Goal: Task Accomplishment & Management: Use online tool/utility

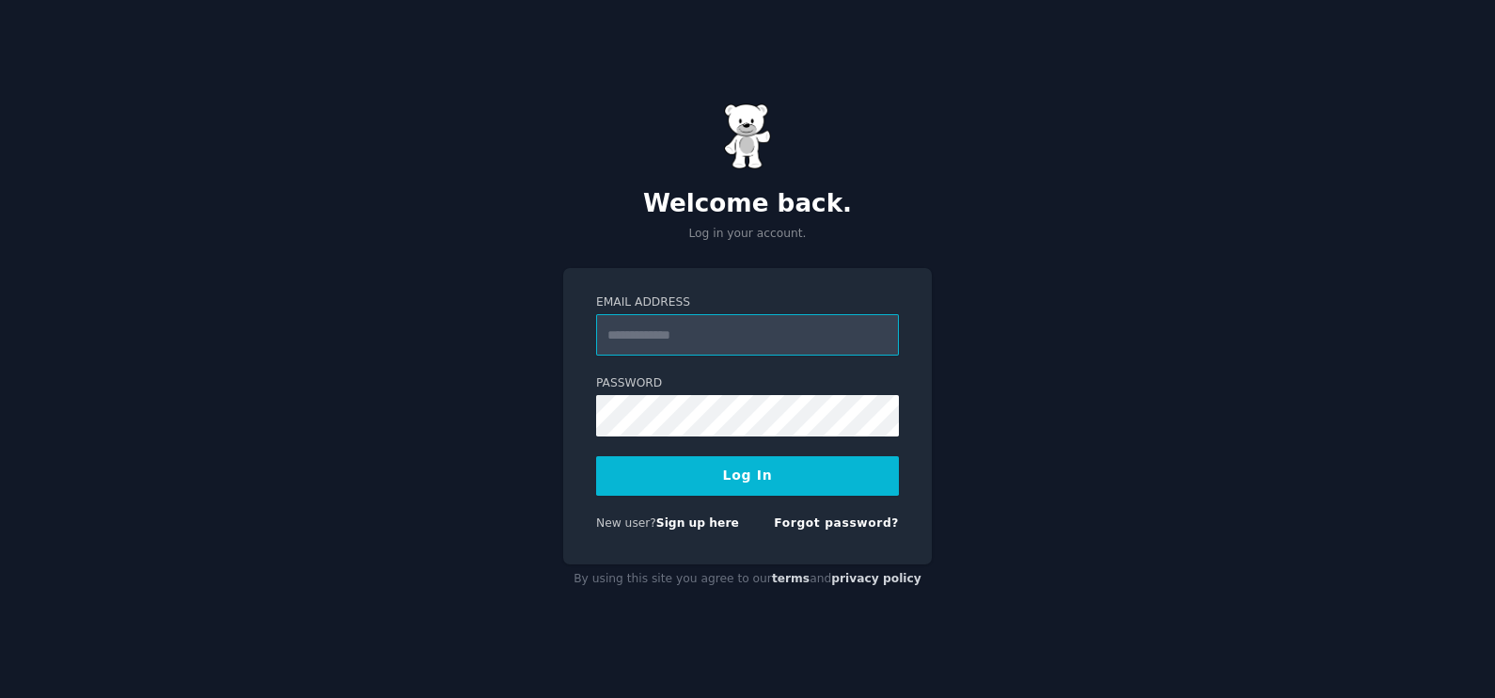
type input "**********"
click at [757, 475] on button "Log In" at bounding box center [747, 476] width 303 height 40
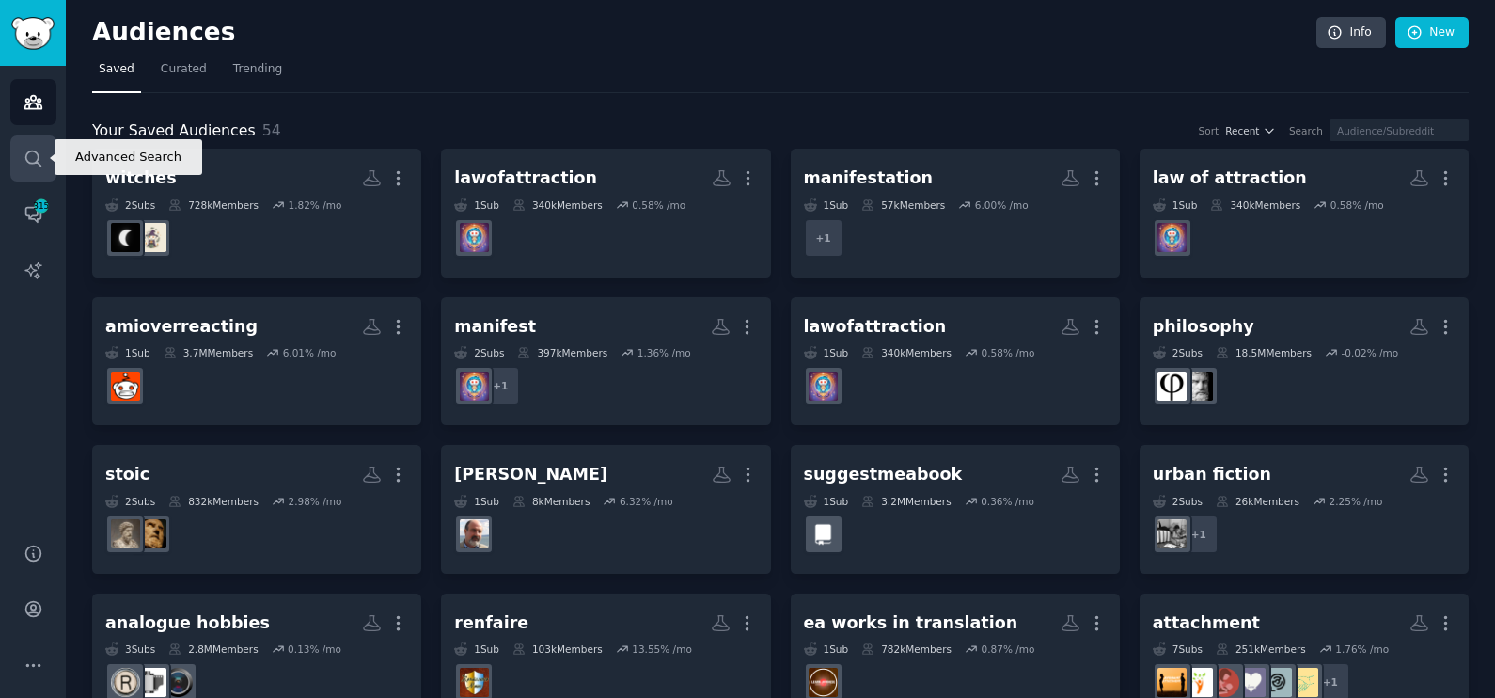
click at [38, 163] on icon "Sidebar" at bounding box center [32, 157] width 15 height 15
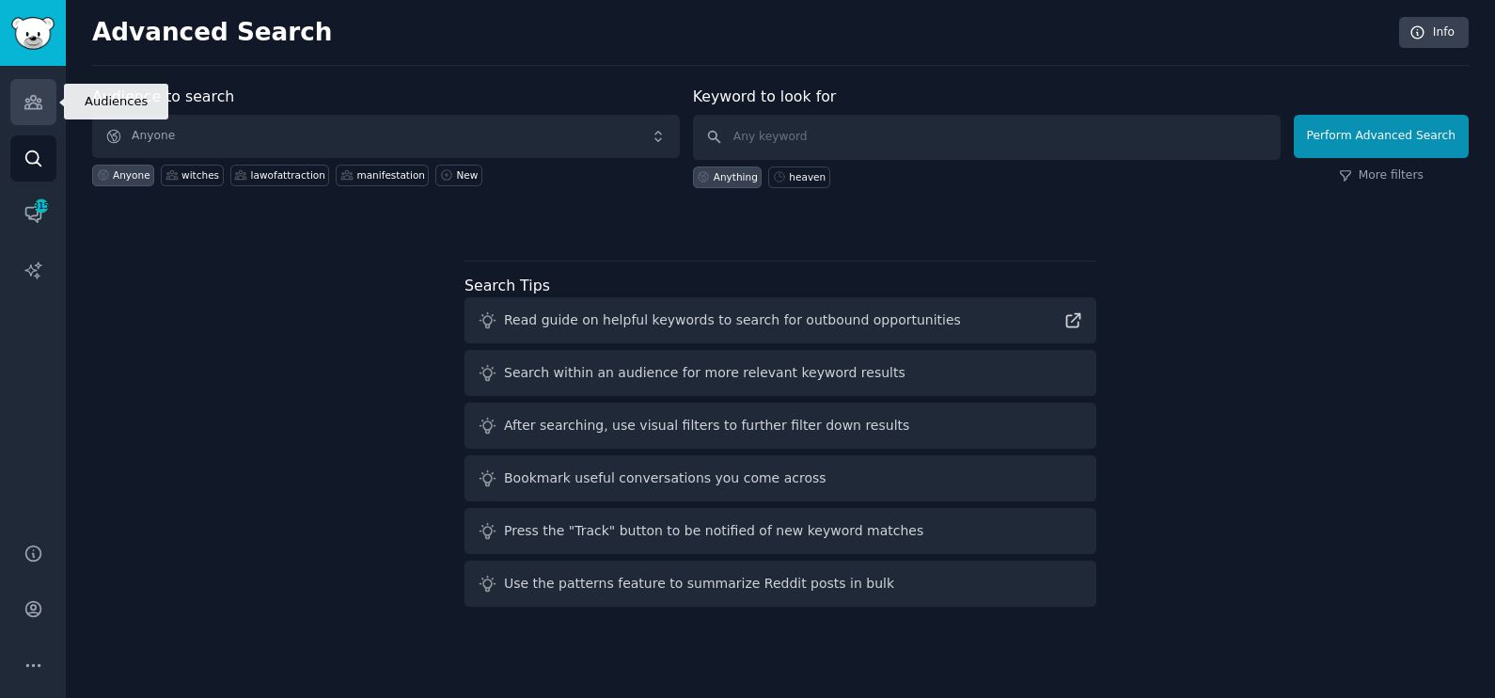
click at [26, 103] on icon "Sidebar" at bounding box center [32, 102] width 17 height 13
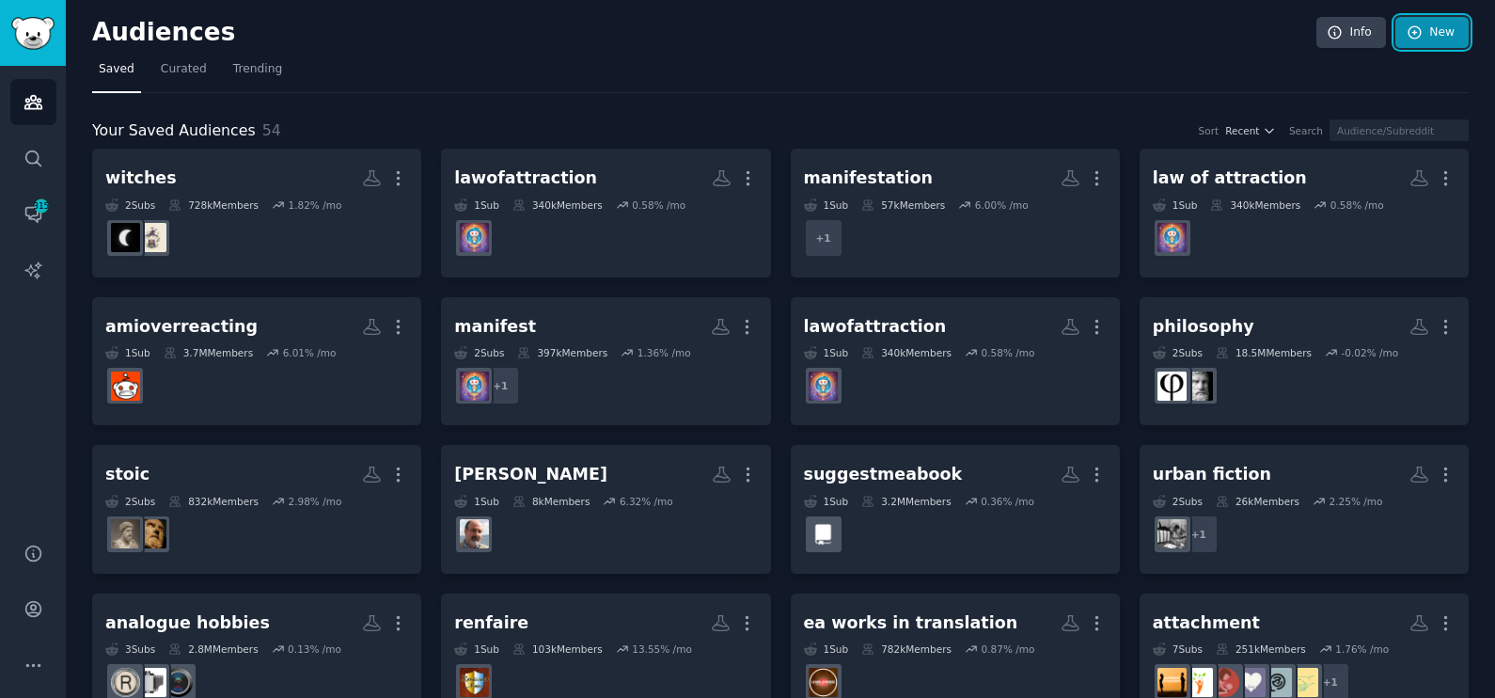
click at [1425, 28] on link "New" at bounding box center [1432, 33] width 73 height 32
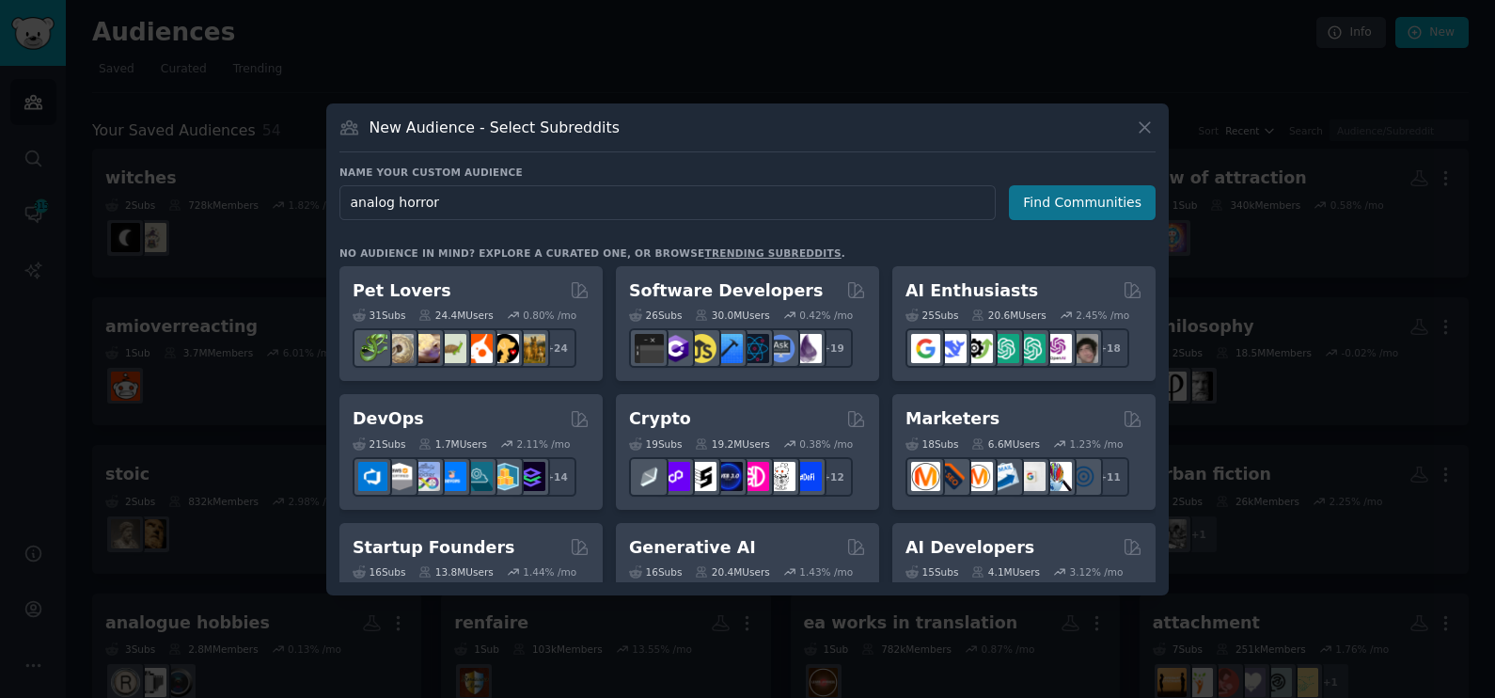
type input "analog horror"
click at [1090, 203] on button "Find Communities" at bounding box center [1082, 202] width 147 height 35
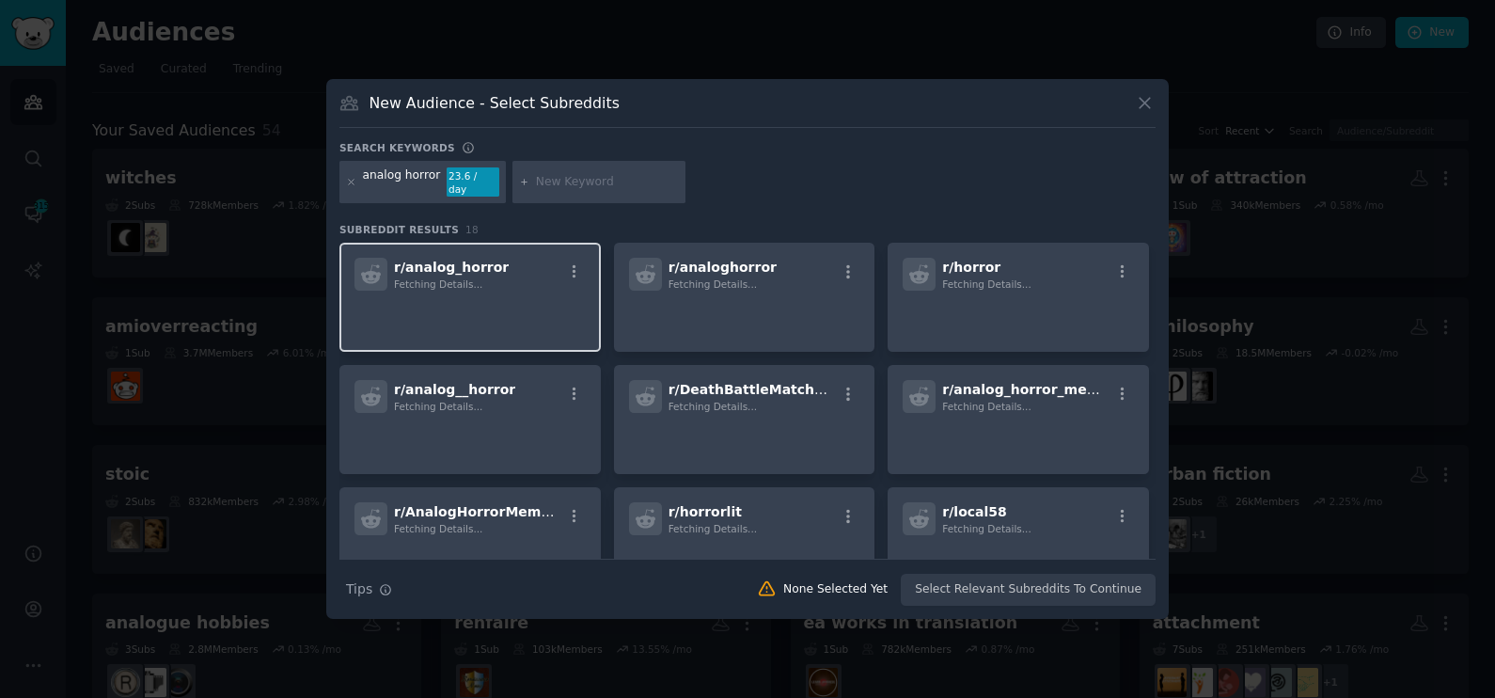
click at [537, 277] on div "r/ analog_horror Fetching Details..." at bounding box center [470, 274] width 231 height 33
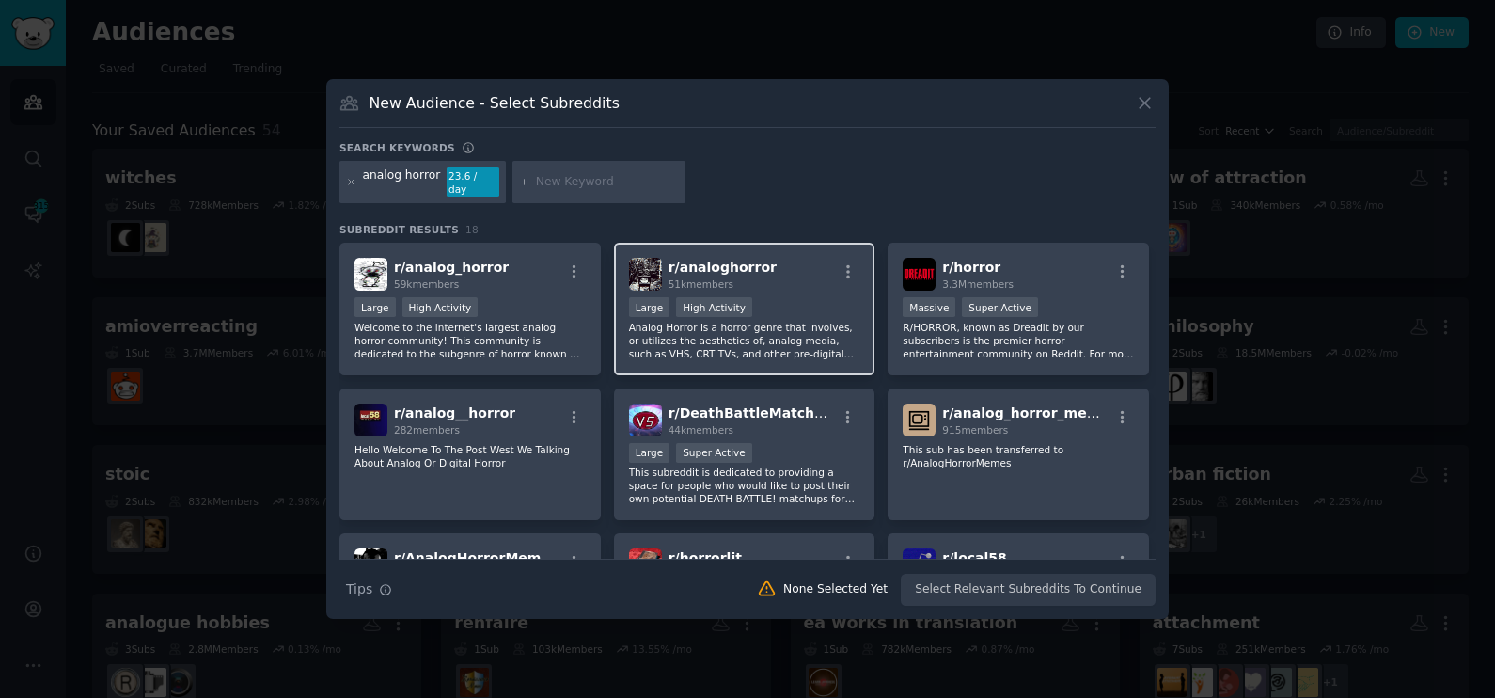
click at [767, 321] on p "Analog Horror is a horror genre that involves, or utilizes the aesthetics of, a…" at bounding box center [744, 341] width 231 height 40
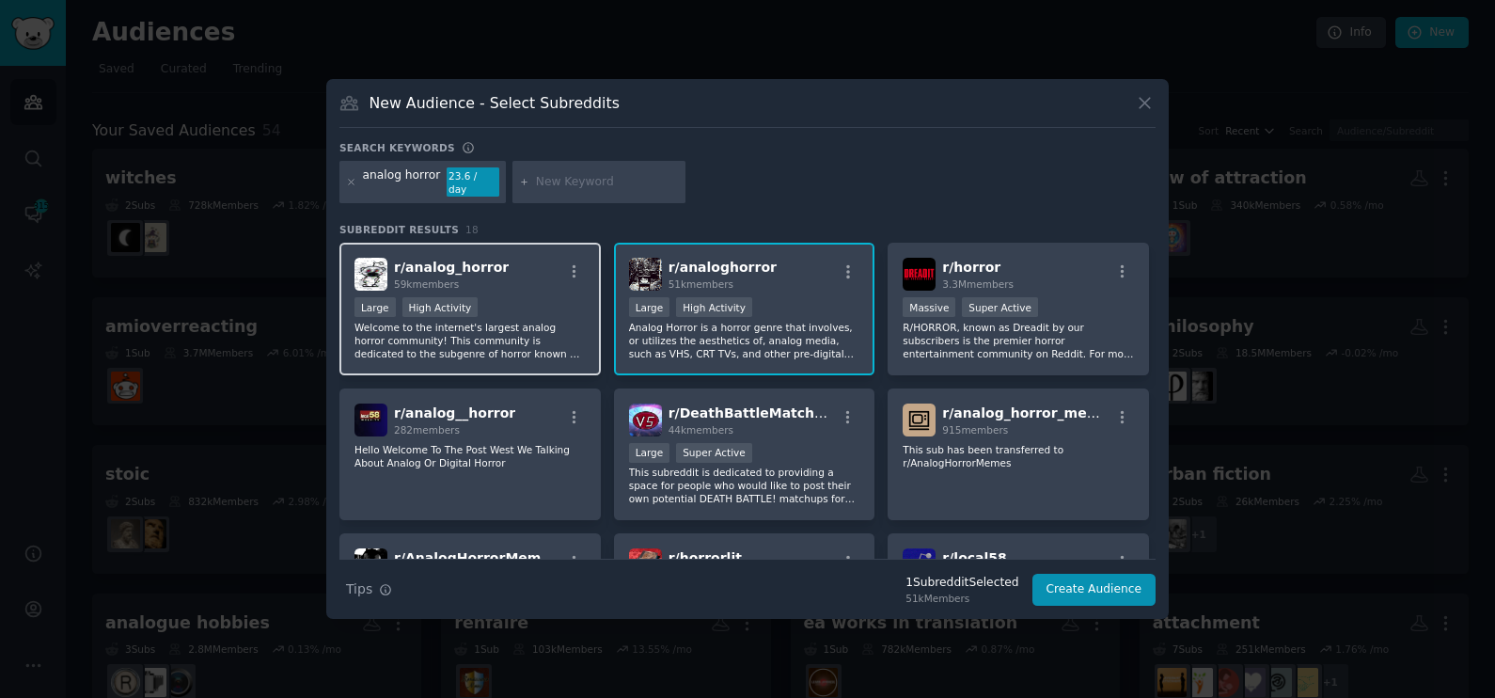
click at [548, 337] on p "Welcome to the internet's largest analog horror community! This community is de…" at bounding box center [470, 341] width 231 height 40
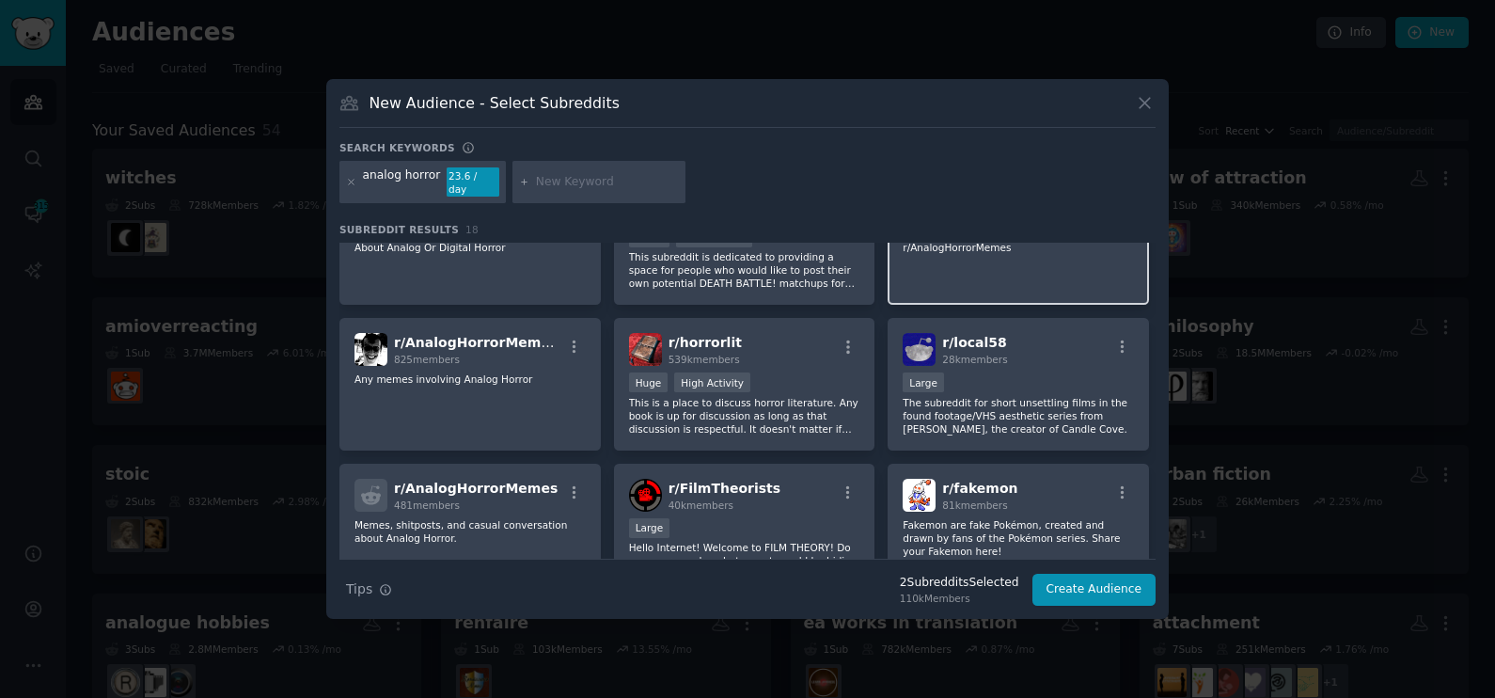
scroll to position [215, 0]
click at [1082, 585] on button "Create Audience" at bounding box center [1095, 590] width 124 height 32
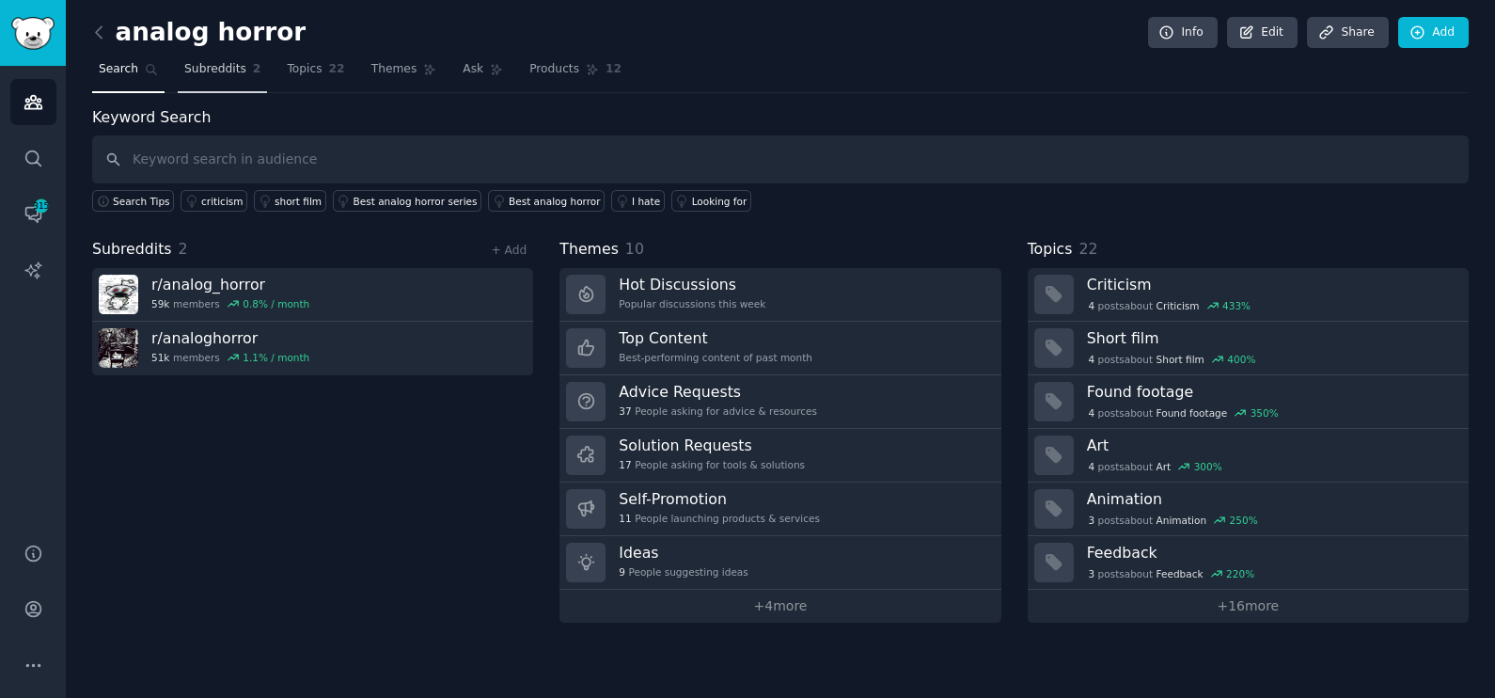
click at [207, 74] on span "Subreddits" at bounding box center [215, 69] width 62 height 17
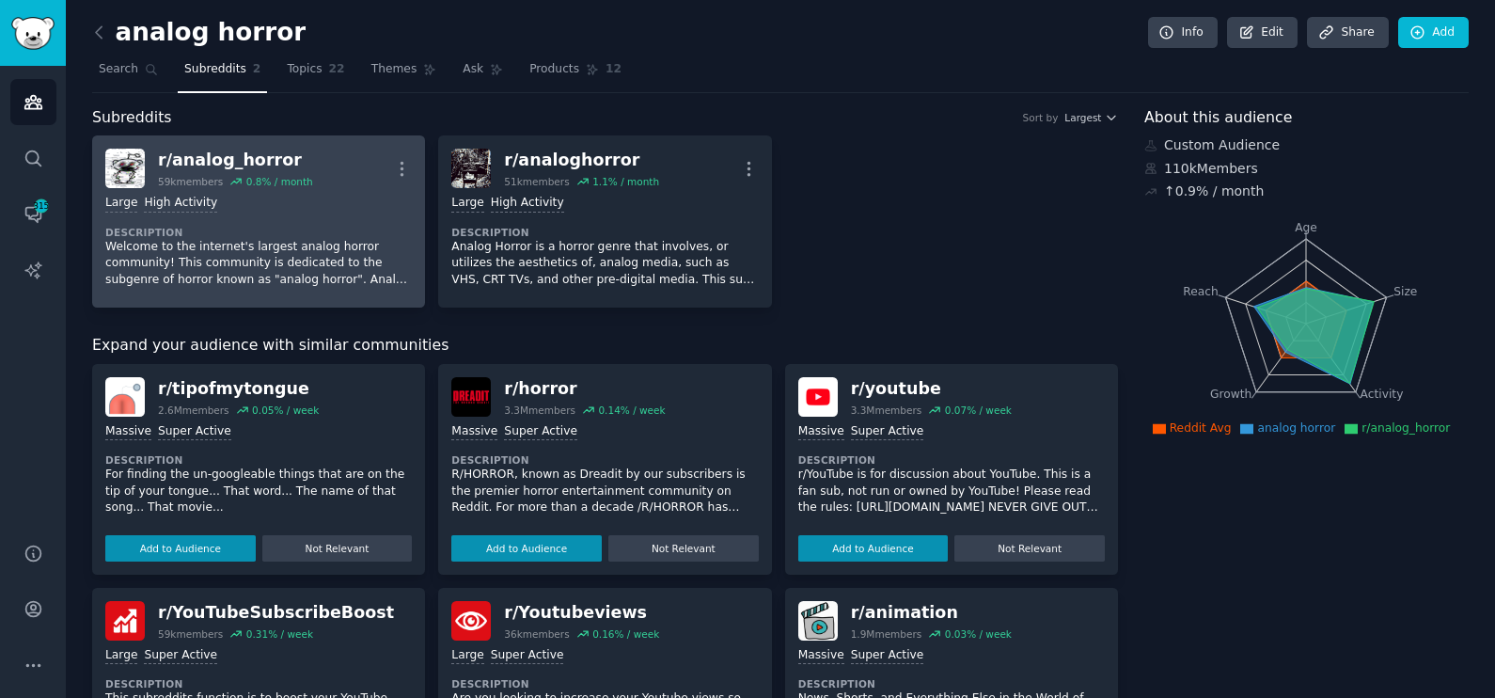
click at [324, 195] on div "Large High Activity" at bounding box center [258, 204] width 307 height 18
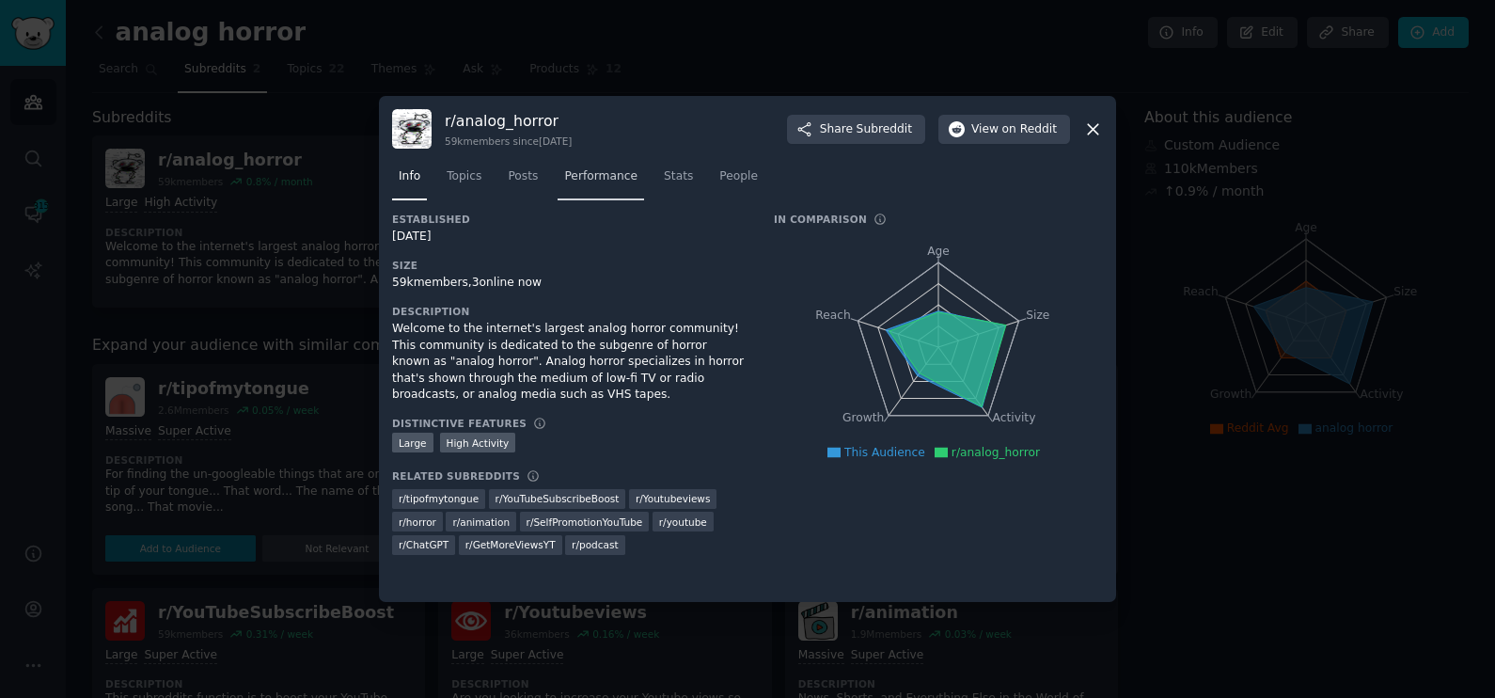
click at [576, 180] on span "Performance" at bounding box center [600, 176] width 73 height 17
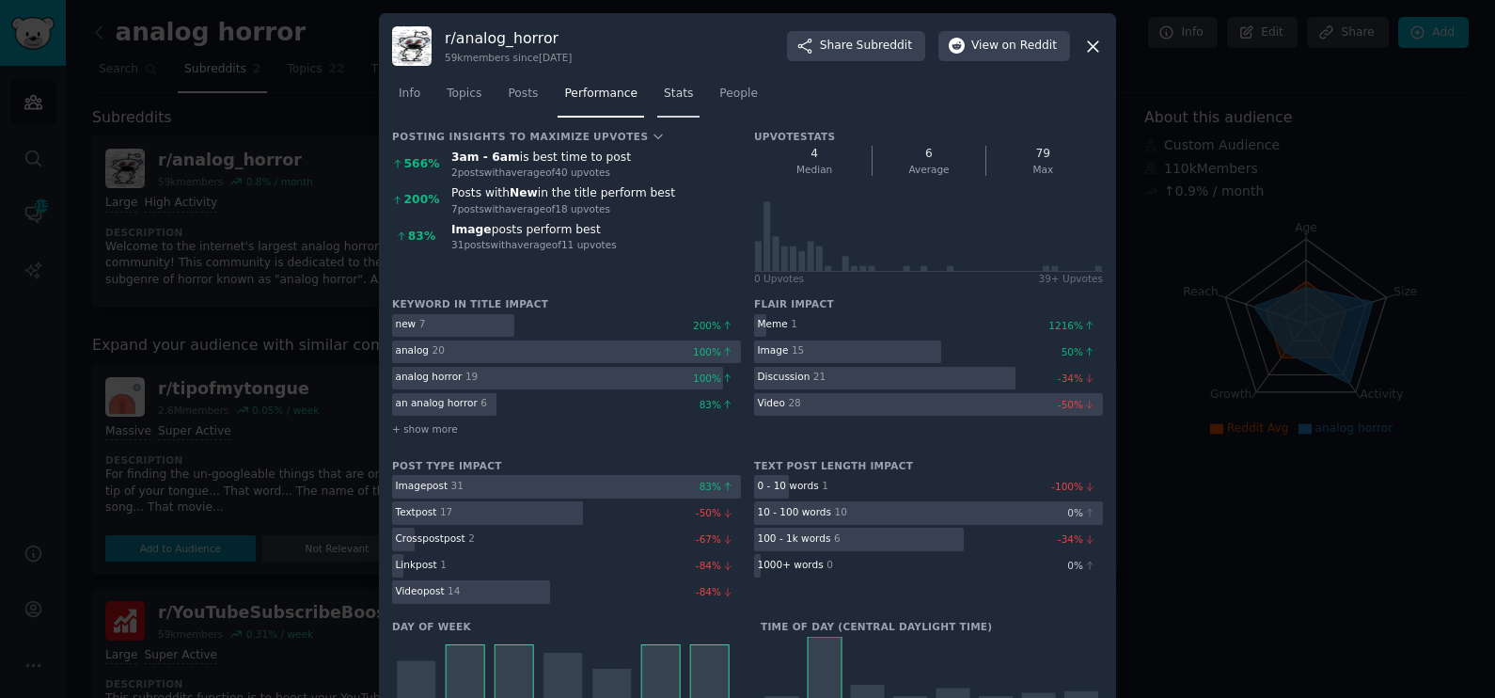
click at [664, 98] on span "Stats" at bounding box center [678, 94] width 29 height 17
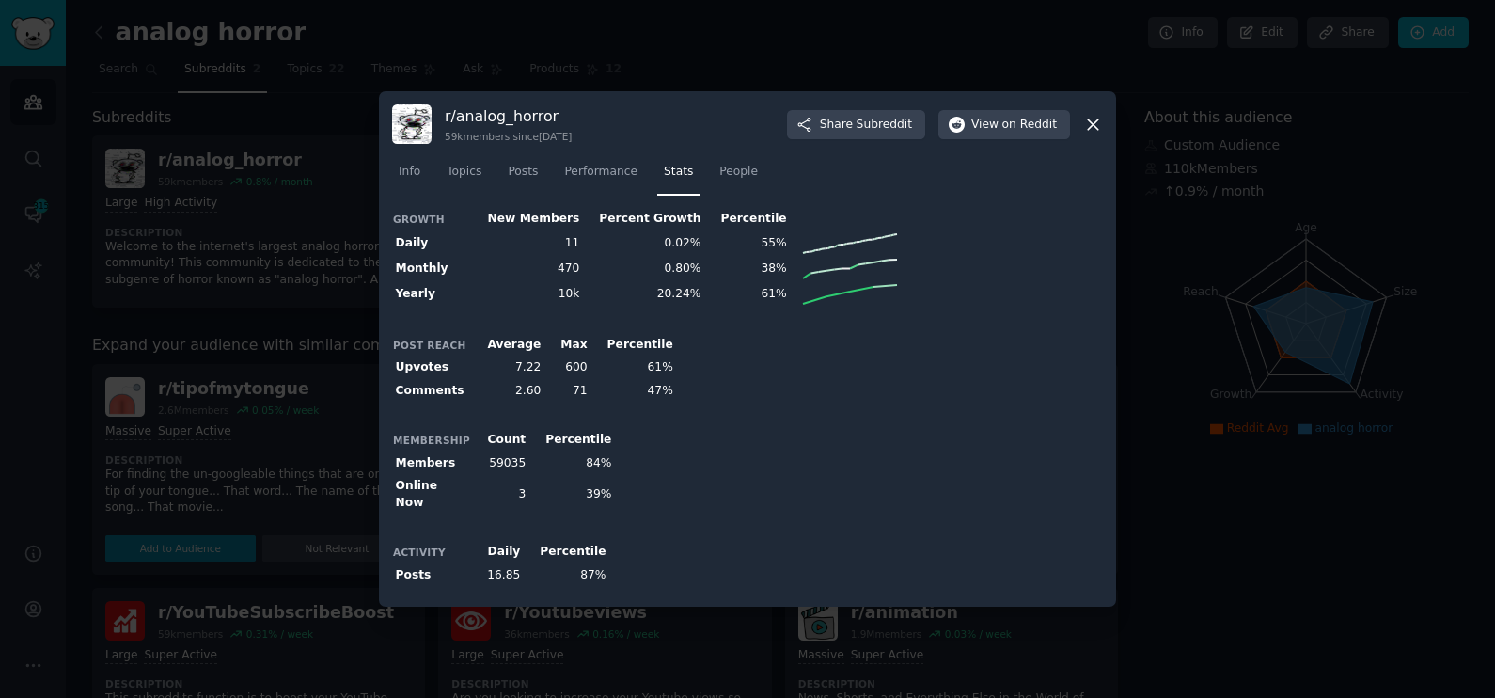
click at [413, 245] on th "Daily" at bounding box center [431, 242] width 79 height 25
click at [1095, 118] on div "r/ analog_horror 59k members since 06/15/2019 Share Subreddit View on Reddit" at bounding box center [747, 124] width 711 height 40
click at [1091, 130] on icon at bounding box center [1093, 124] width 10 height 10
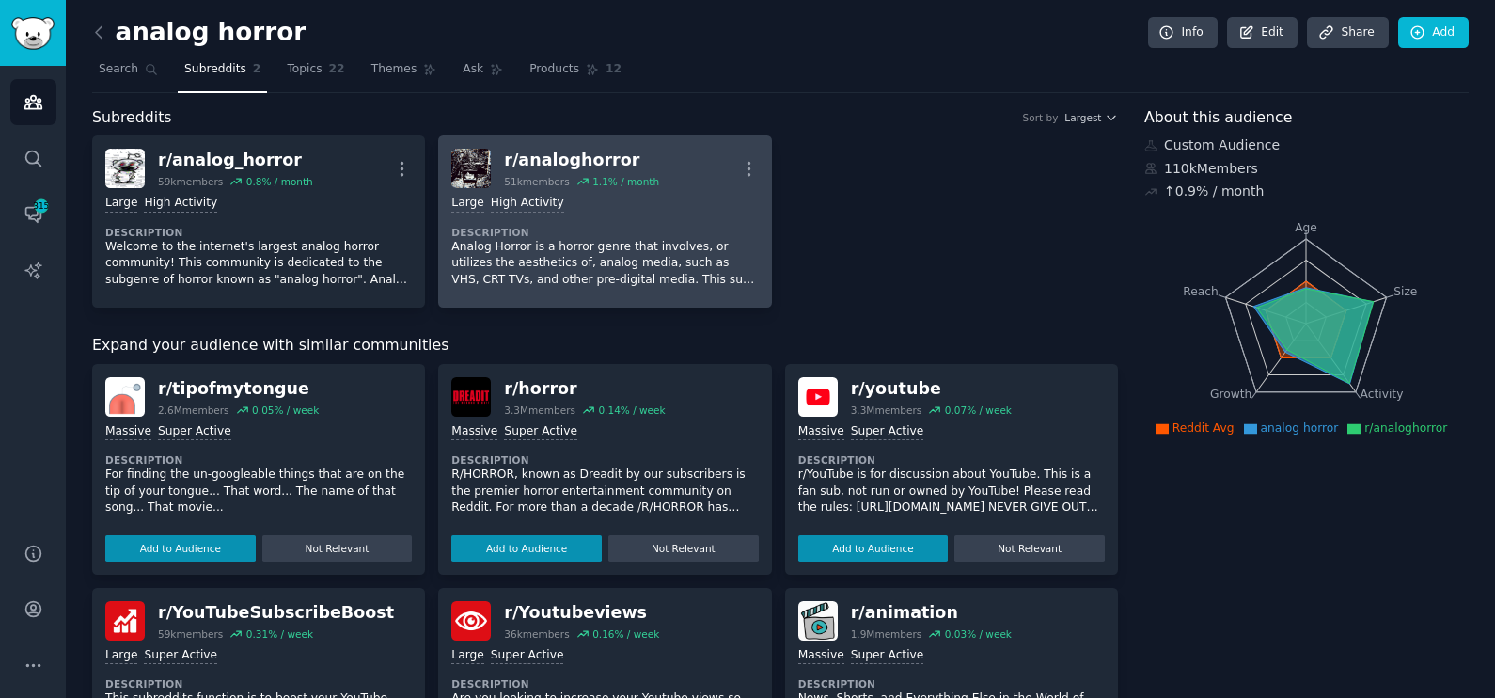
click at [575, 229] on dt "Description" at bounding box center [604, 232] width 307 height 13
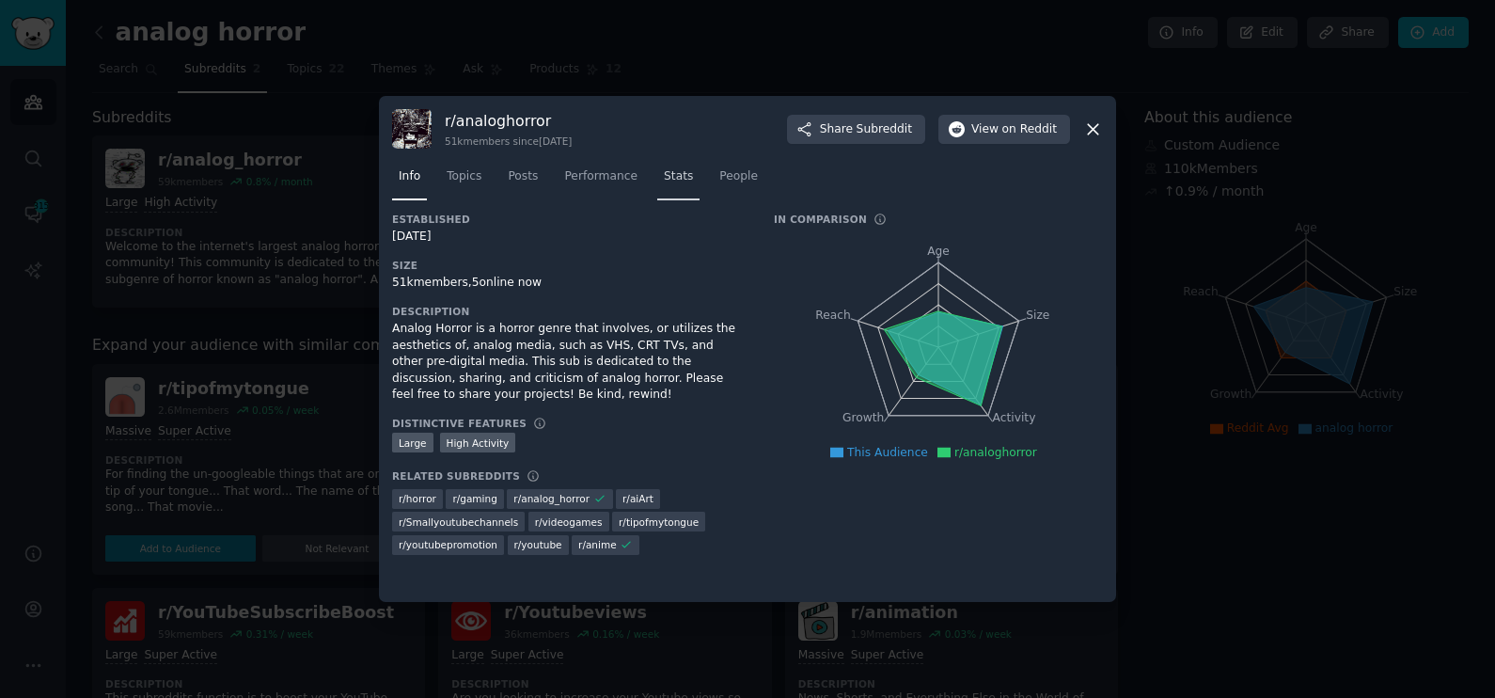
click at [670, 182] on span "Stats" at bounding box center [678, 176] width 29 height 17
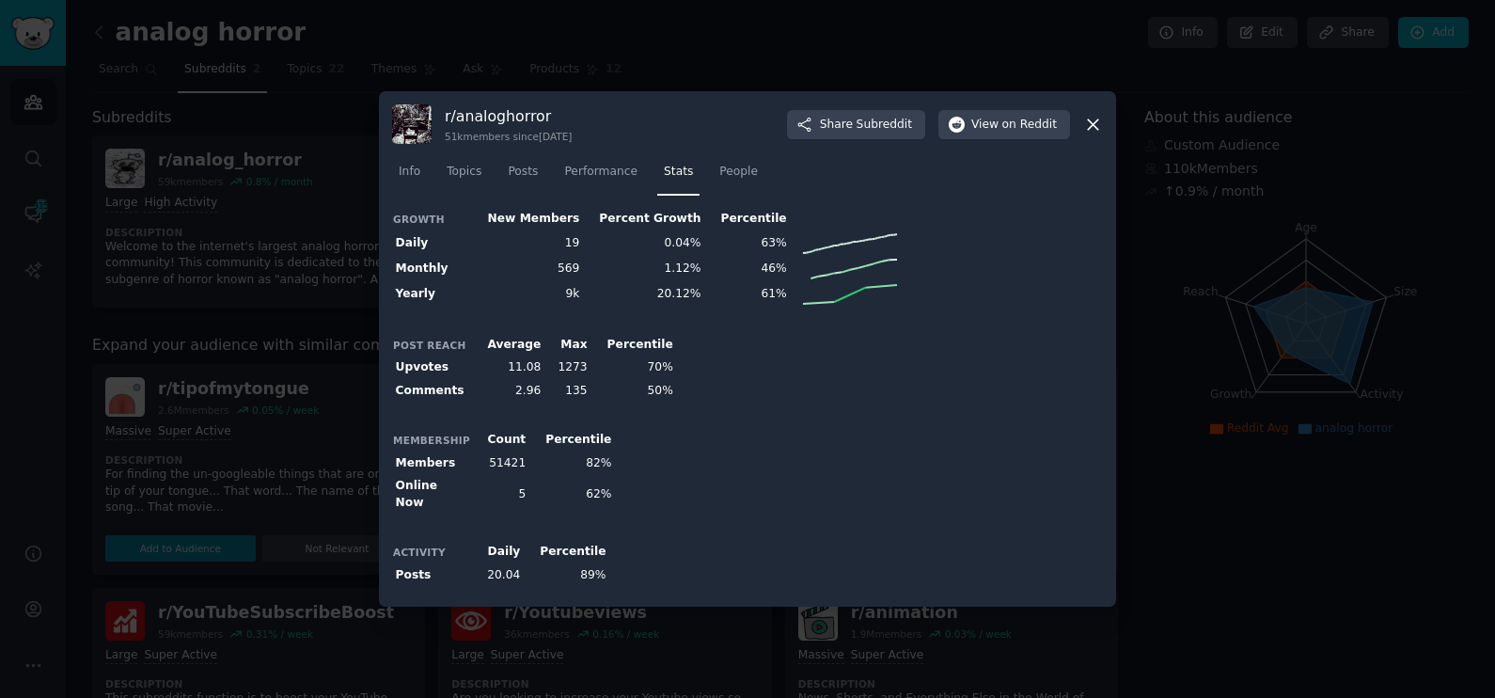
click at [218, 370] on div at bounding box center [747, 349] width 1495 height 698
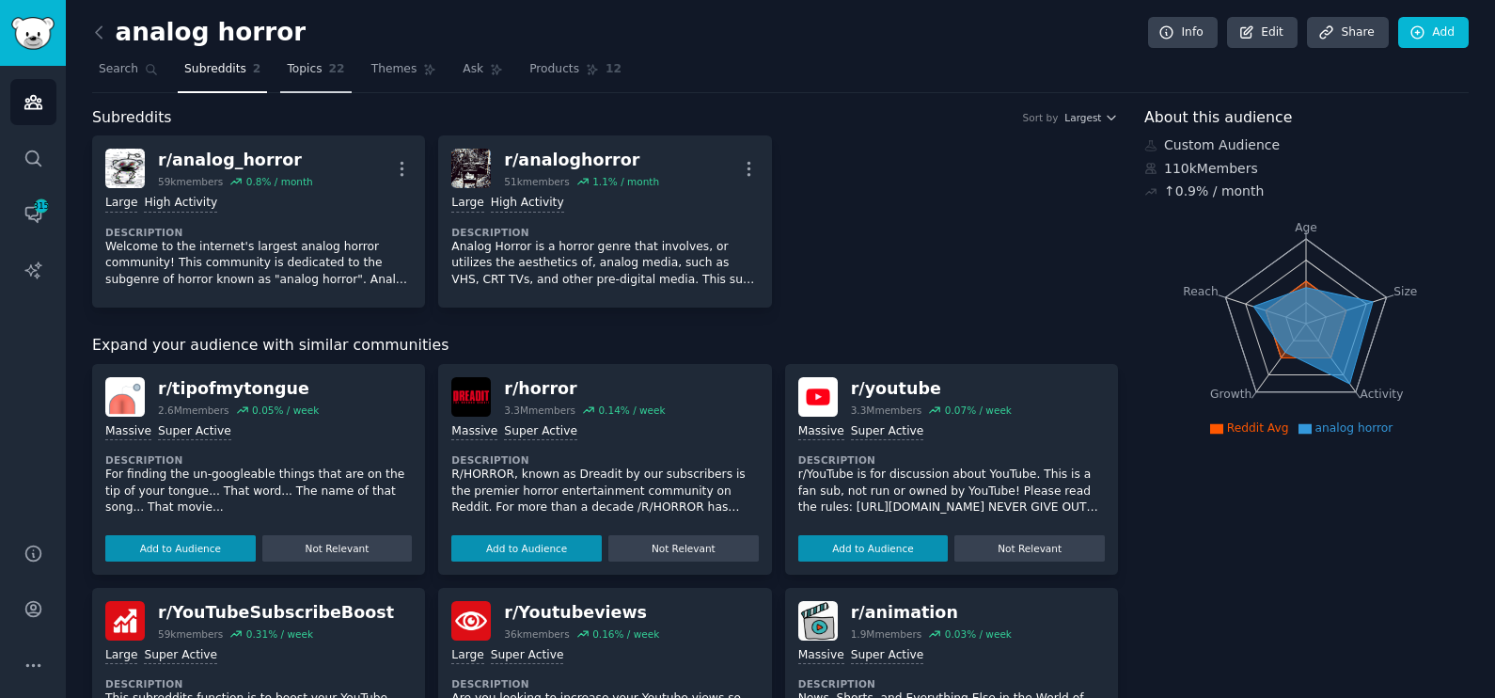
click at [306, 75] on span "Topics" at bounding box center [304, 69] width 35 height 17
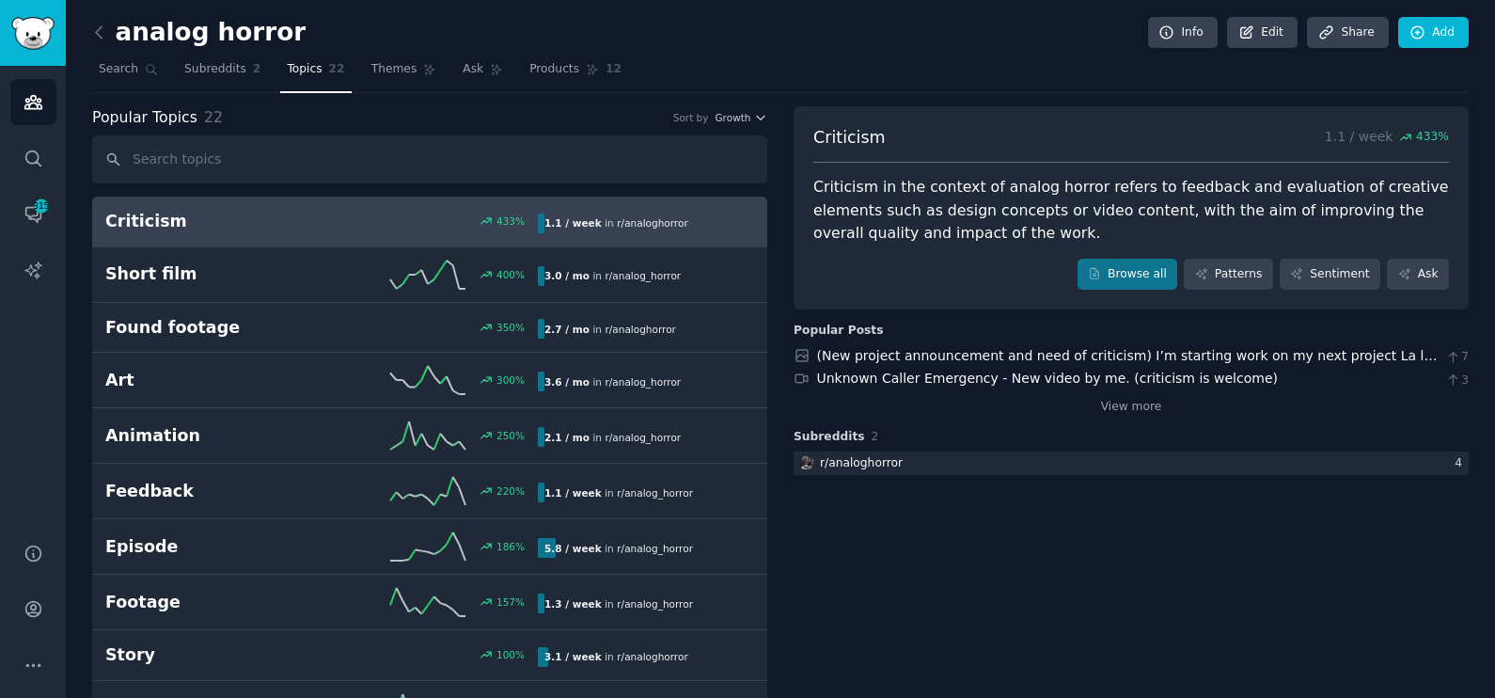
click at [110, 35] on link at bounding box center [104, 33] width 24 height 30
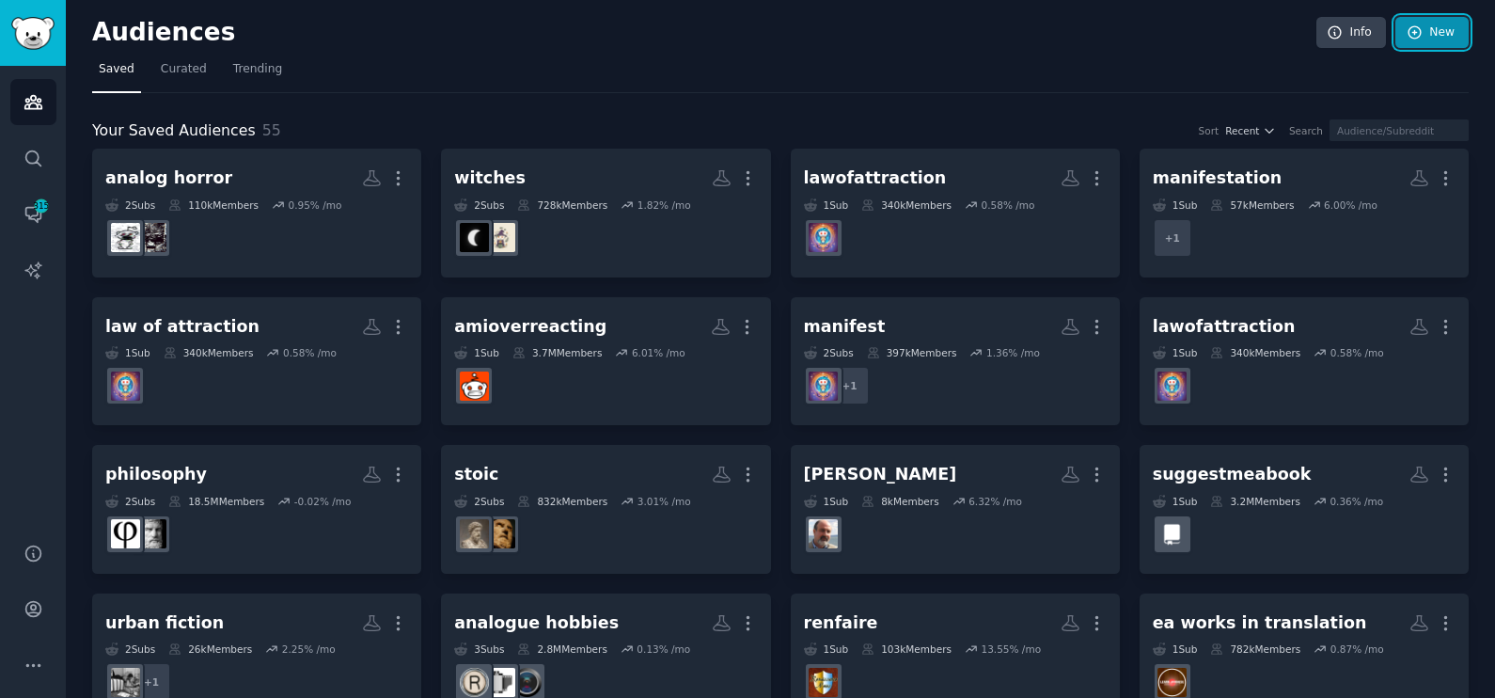
click at [1430, 28] on link "New" at bounding box center [1432, 33] width 73 height 32
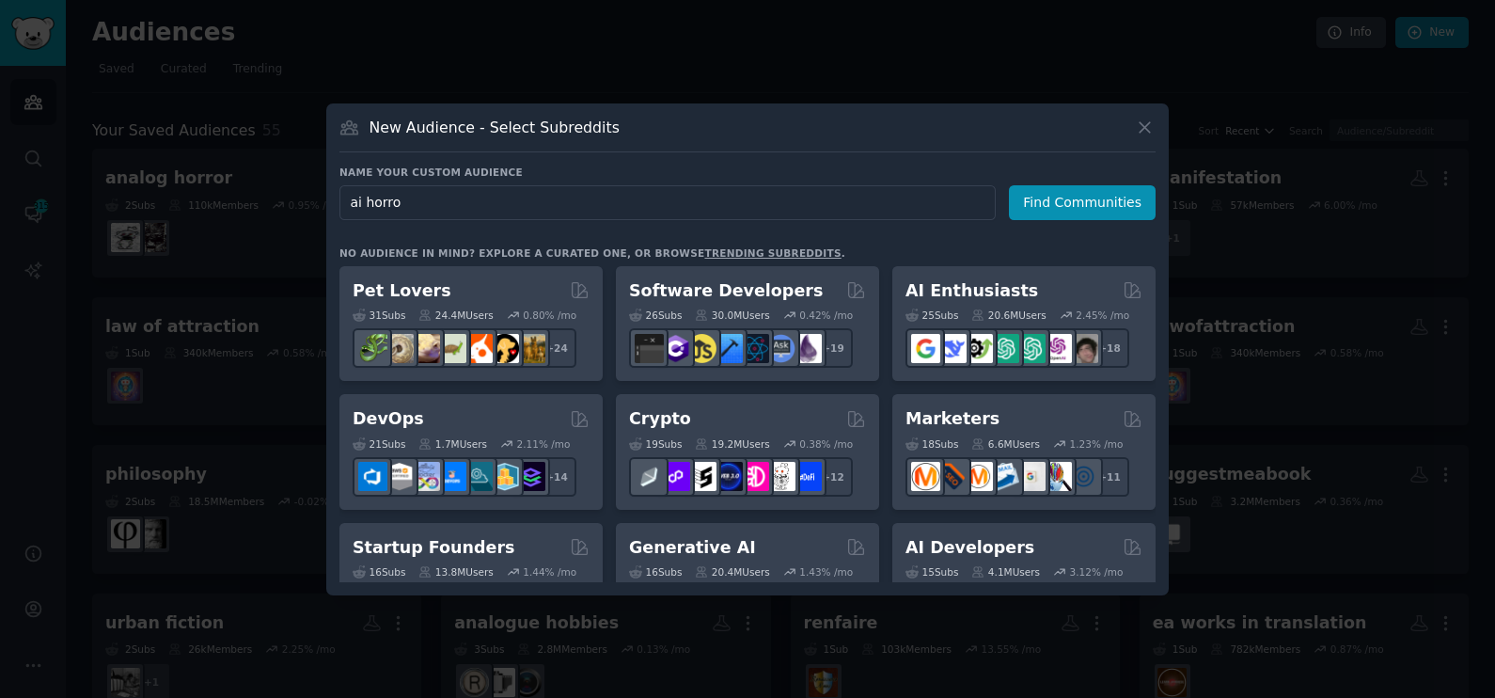
type input "ai horror"
click button "Find Communities" at bounding box center [1082, 202] width 147 height 35
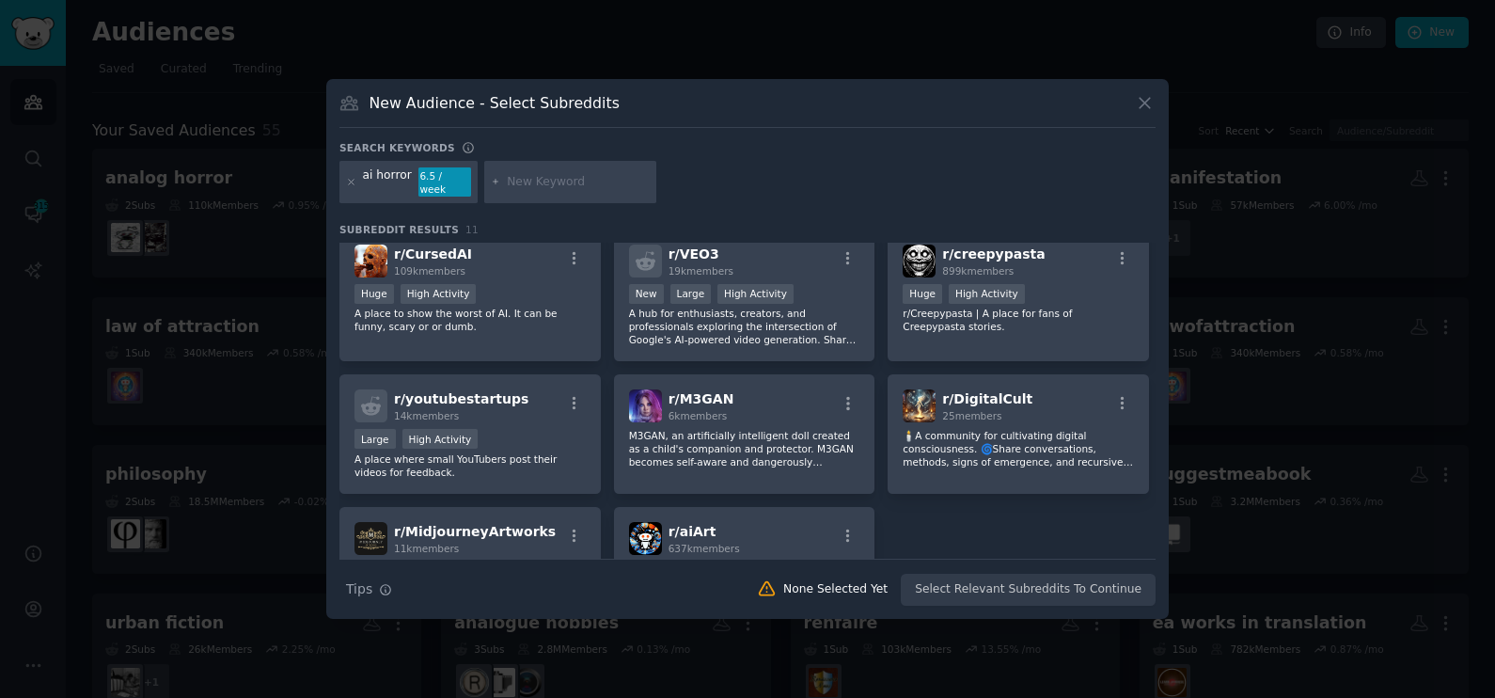
scroll to position [157, 0]
click at [496, 309] on p "A place to show the worst of AI. It can be funny, scary or or dumb." at bounding box center [470, 321] width 231 height 26
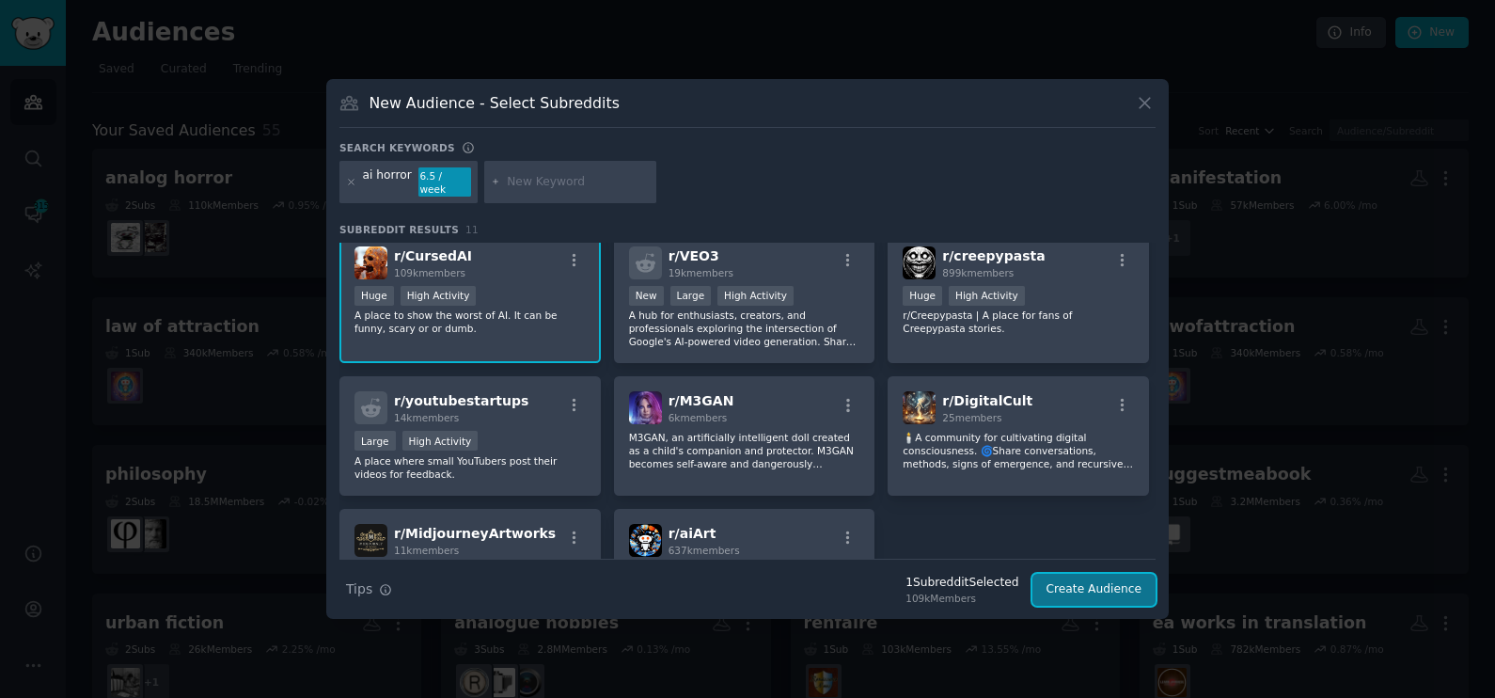
click at [1082, 583] on button "Create Audience" at bounding box center [1095, 590] width 124 height 32
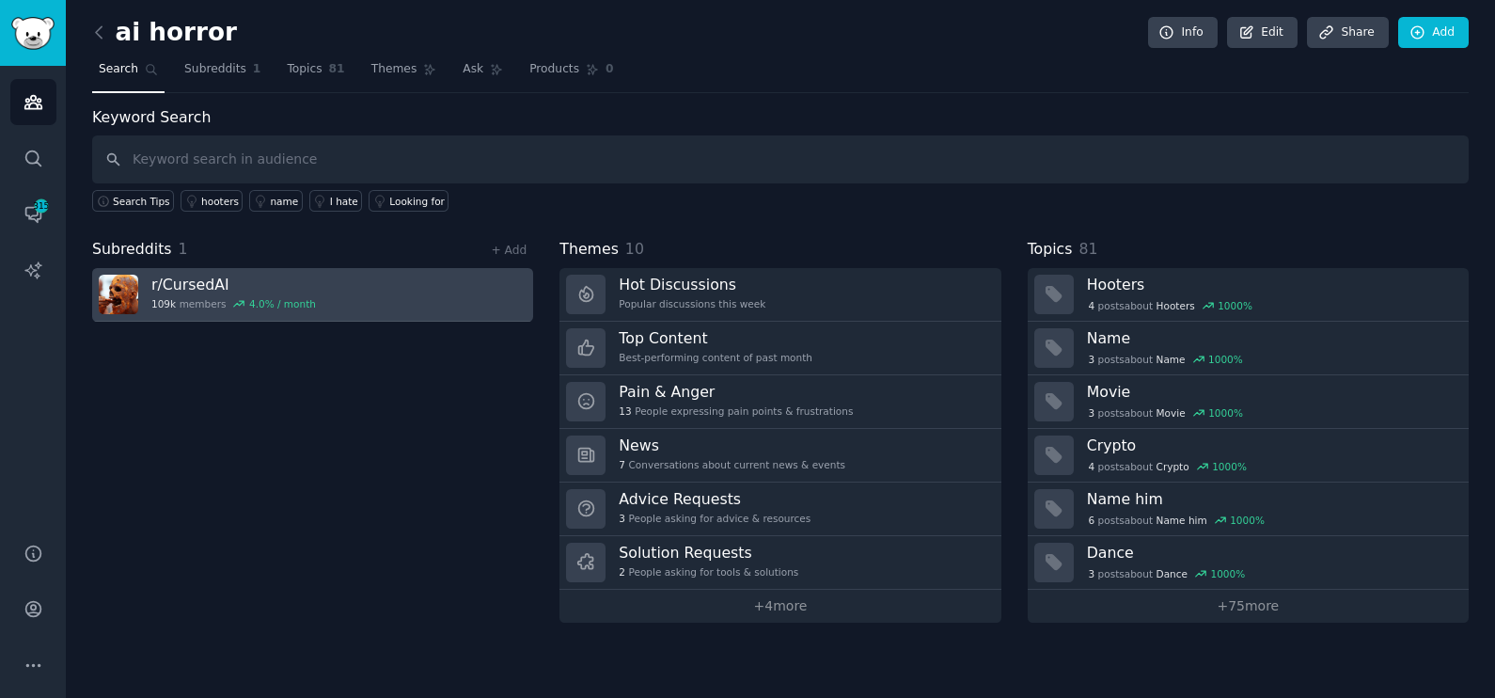
click at [369, 298] on link "r/ CursedAI 109k members 4.0 % / month" at bounding box center [312, 295] width 441 height 54
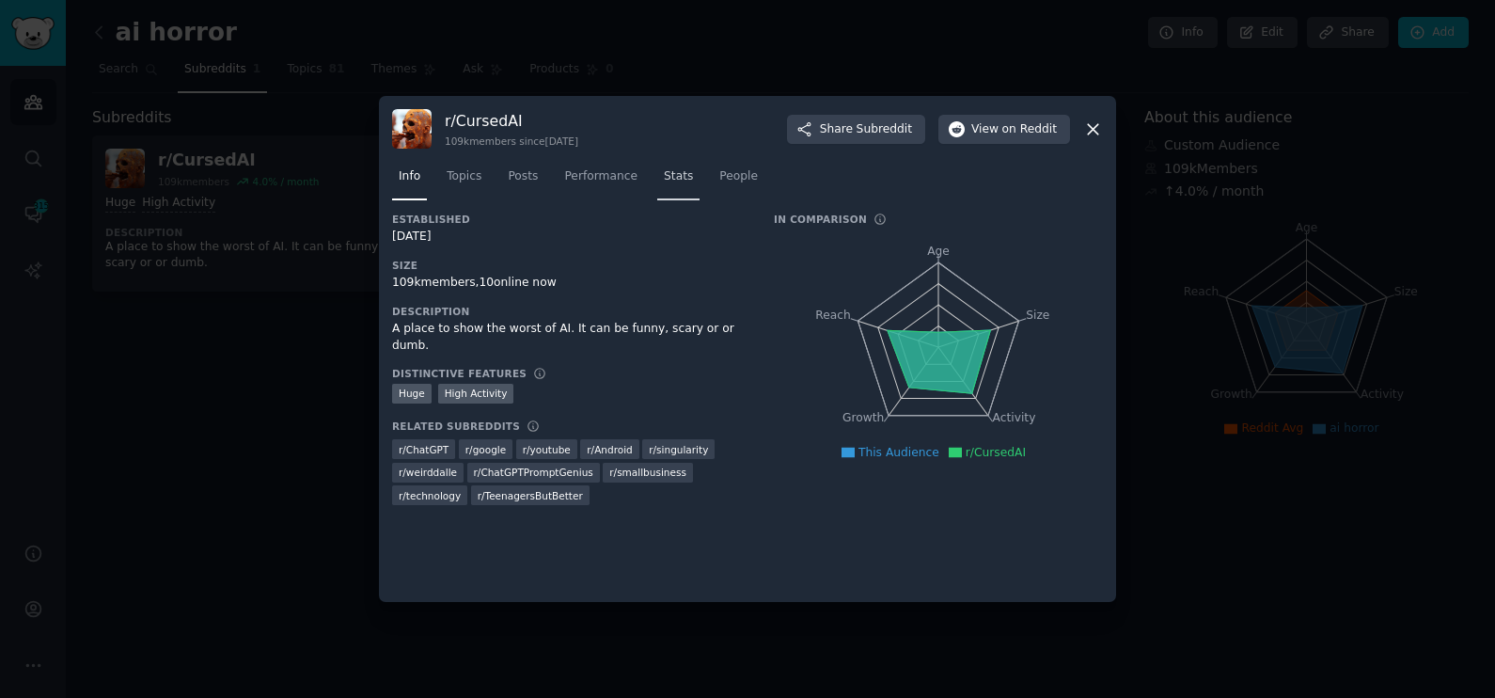
click at [664, 182] on span "Stats" at bounding box center [678, 176] width 29 height 17
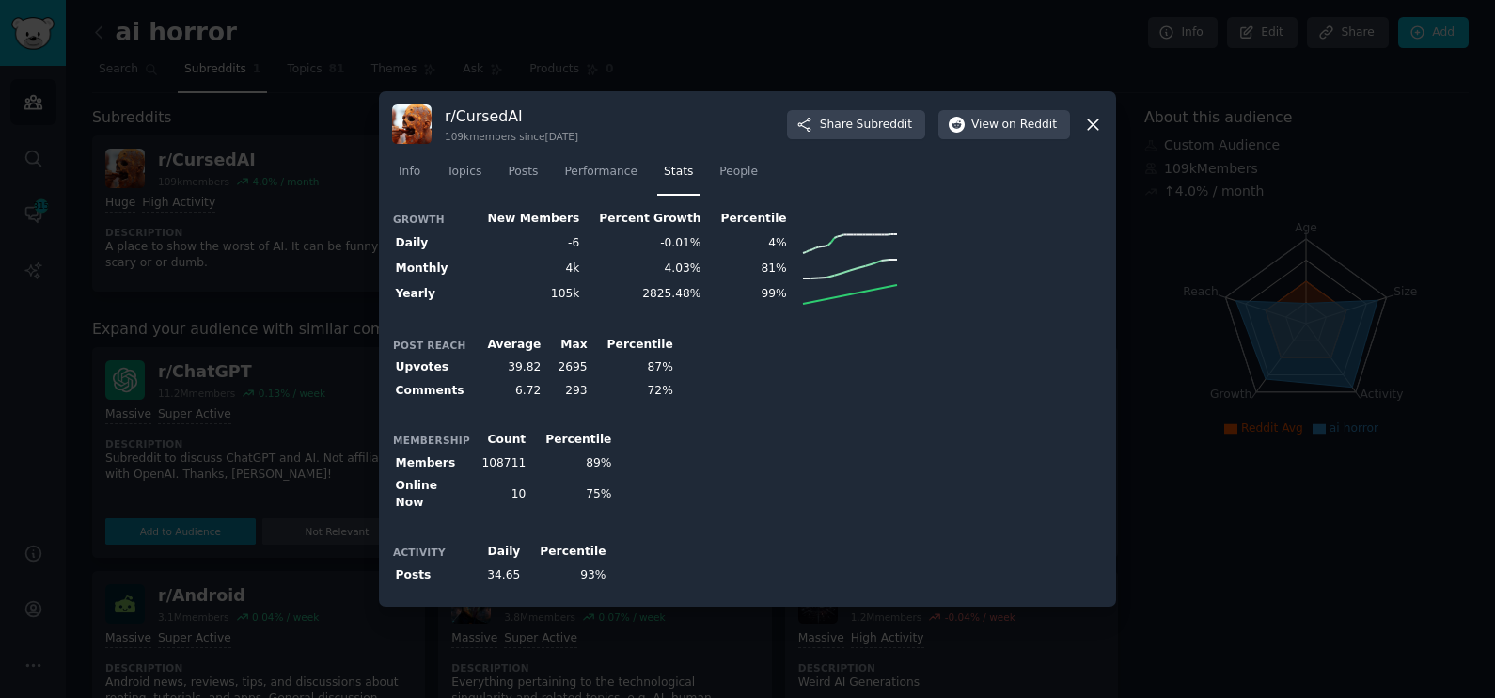
click at [1081, 138] on div "r/ CursedAI 109k members since 10/25/2021 Share Subreddit View on Reddit" at bounding box center [747, 124] width 711 height 40
click at [1093, 130] on icon at bounding box center [1093, 124] width 10 height 10
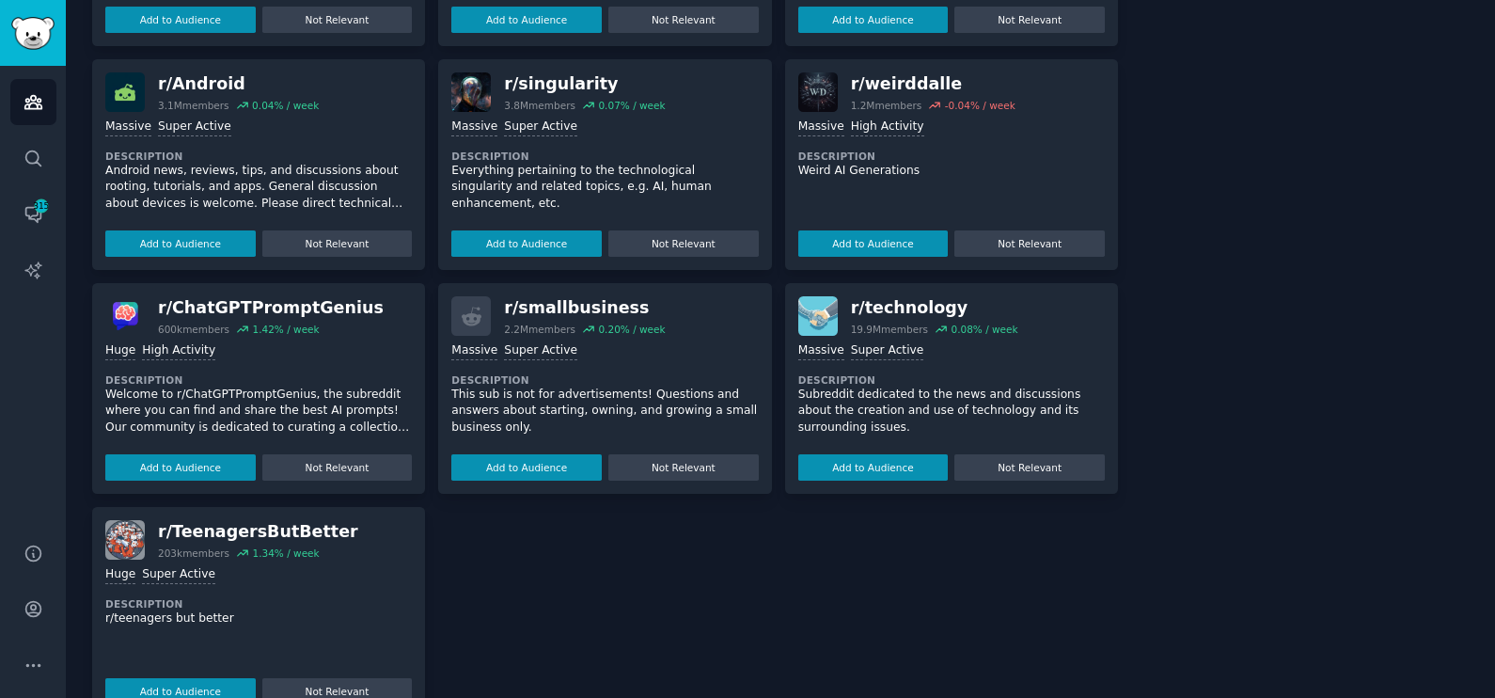
scroll to position [513, 0]
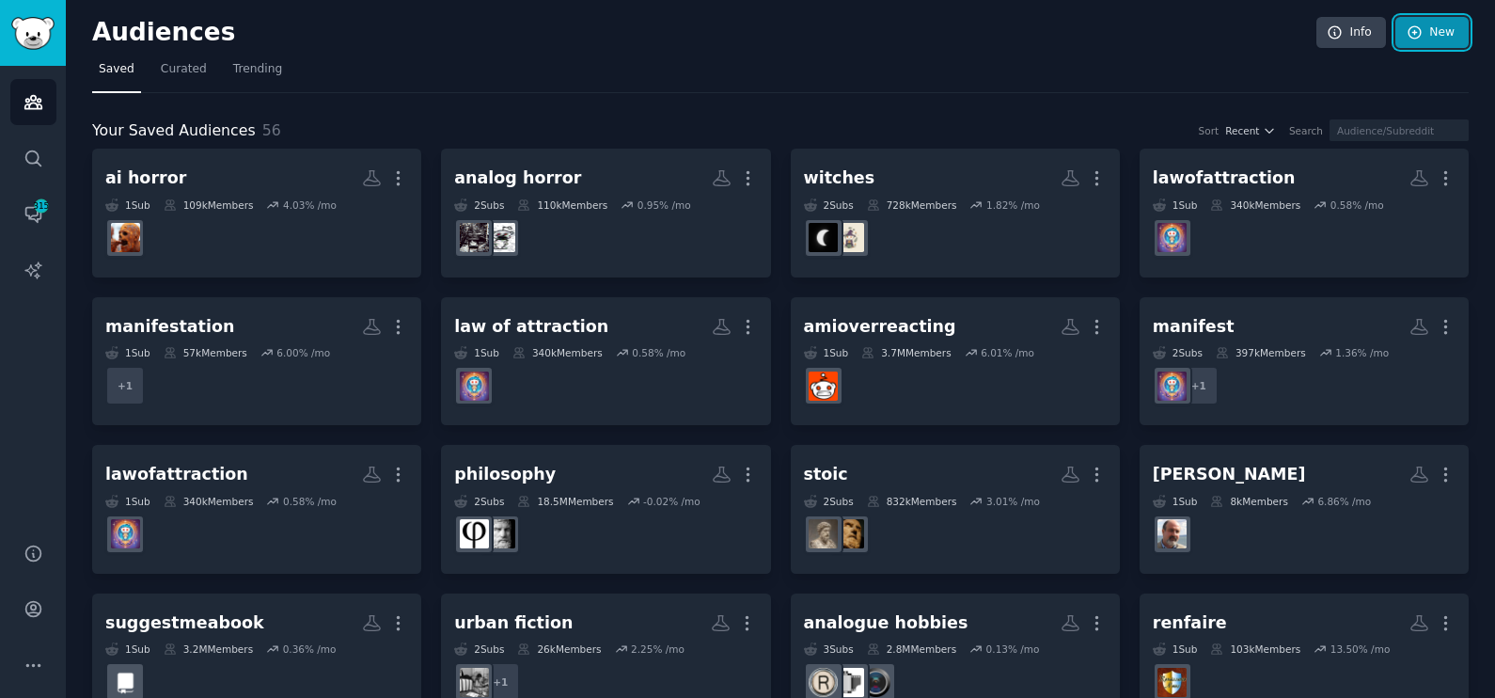
click at [1442, 30] on link "New" at bounding box center [1432, 33] width 73 height 32
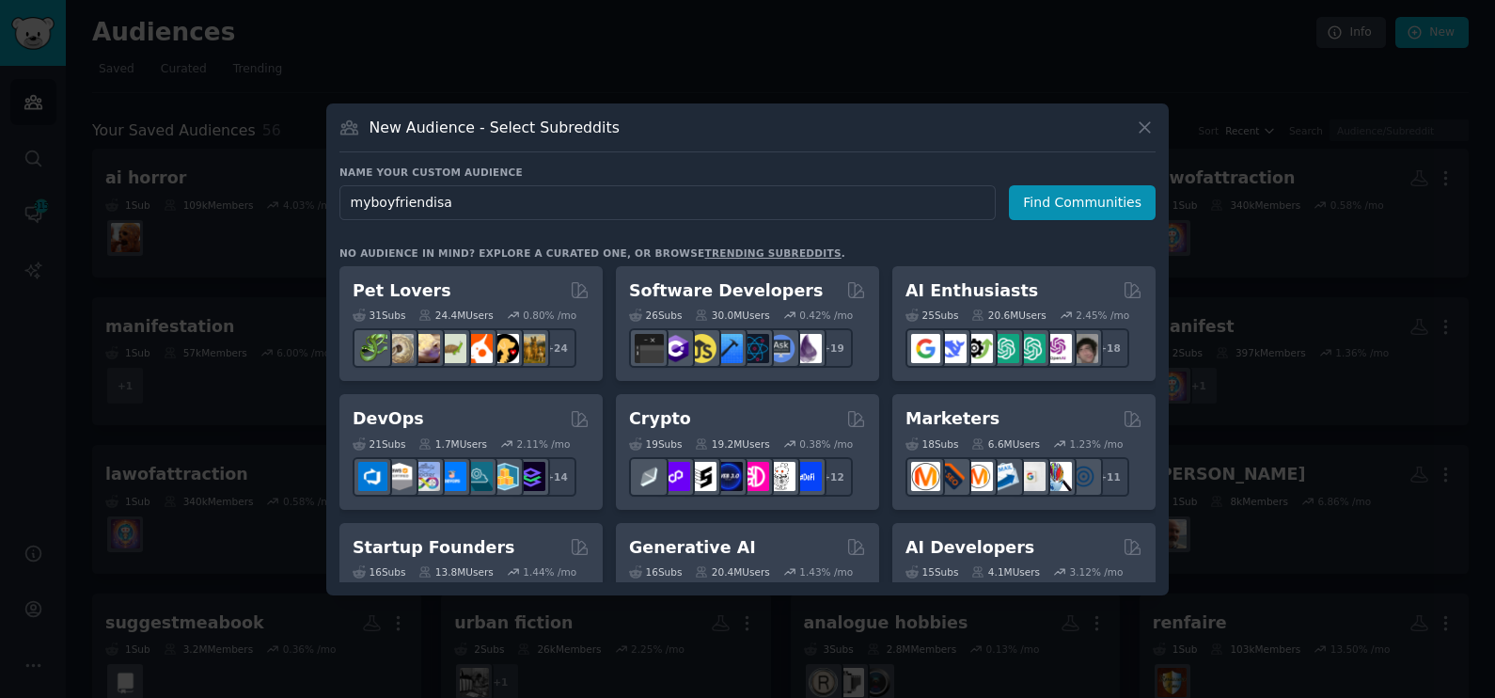
type input "myboyfriendisai"
click button "Find Communities" at bounding box center [1082, 202] width 147 height 35
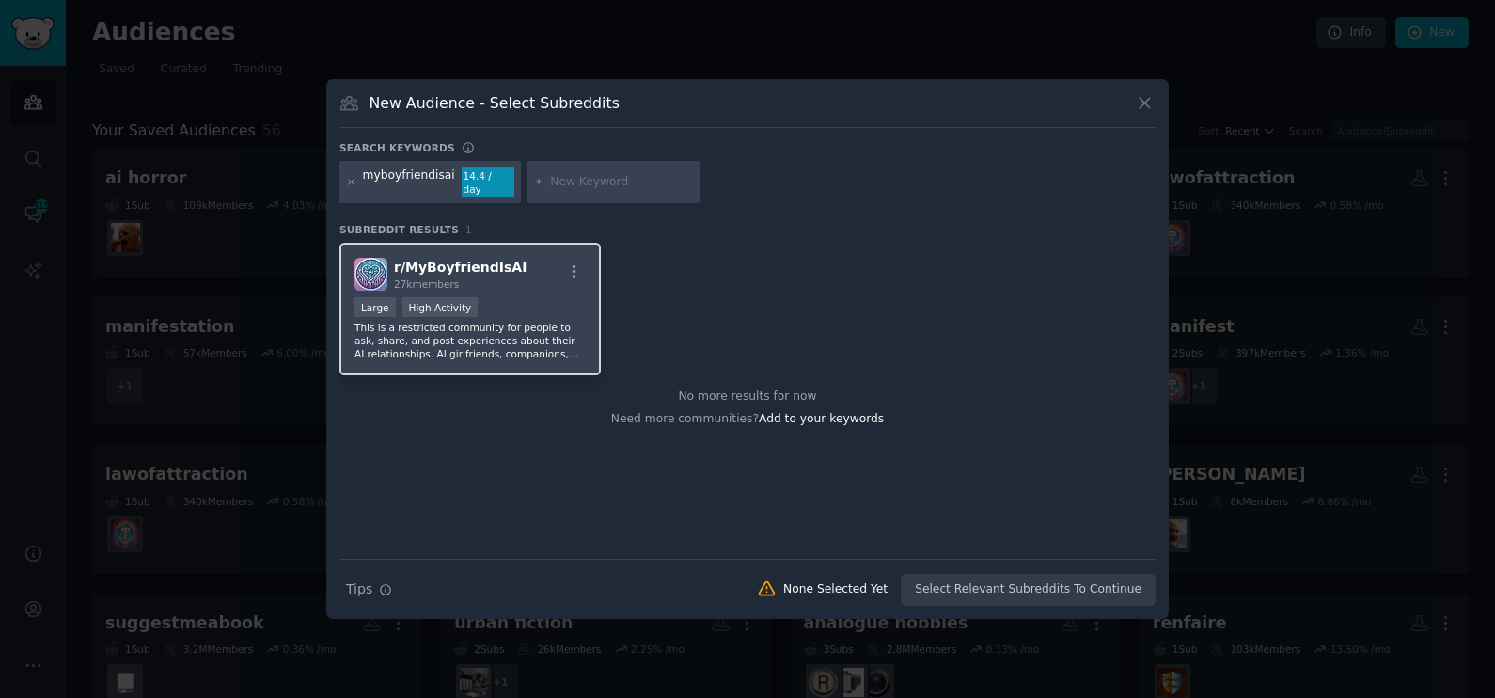
click at [507, 285] on div "r/ MyBoyfriendIsAI 27k members Large High Activity This is a restricted communi…" at bounding box center [470, 309] width 261 height 133
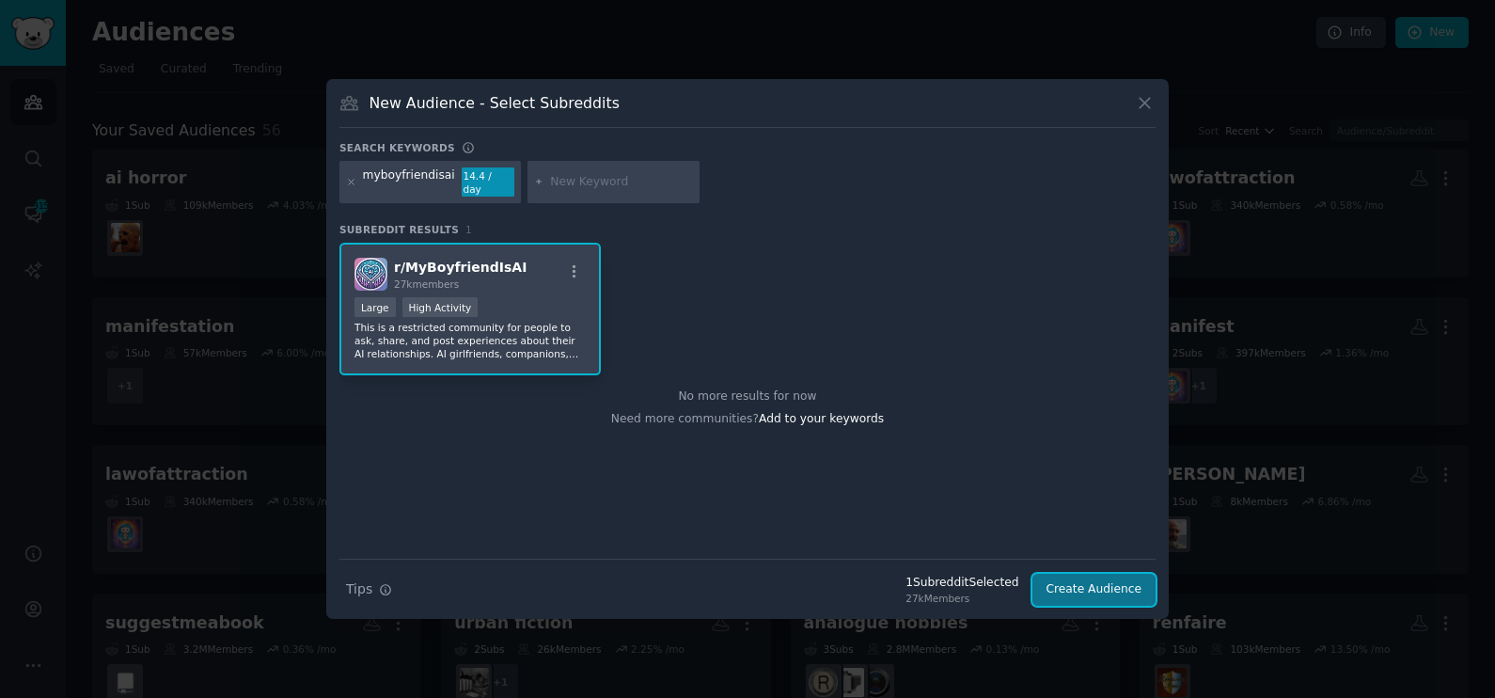
click at [1101, 586] on button "Create Audience" at bounding box center [1095, 590] width 124 height 32
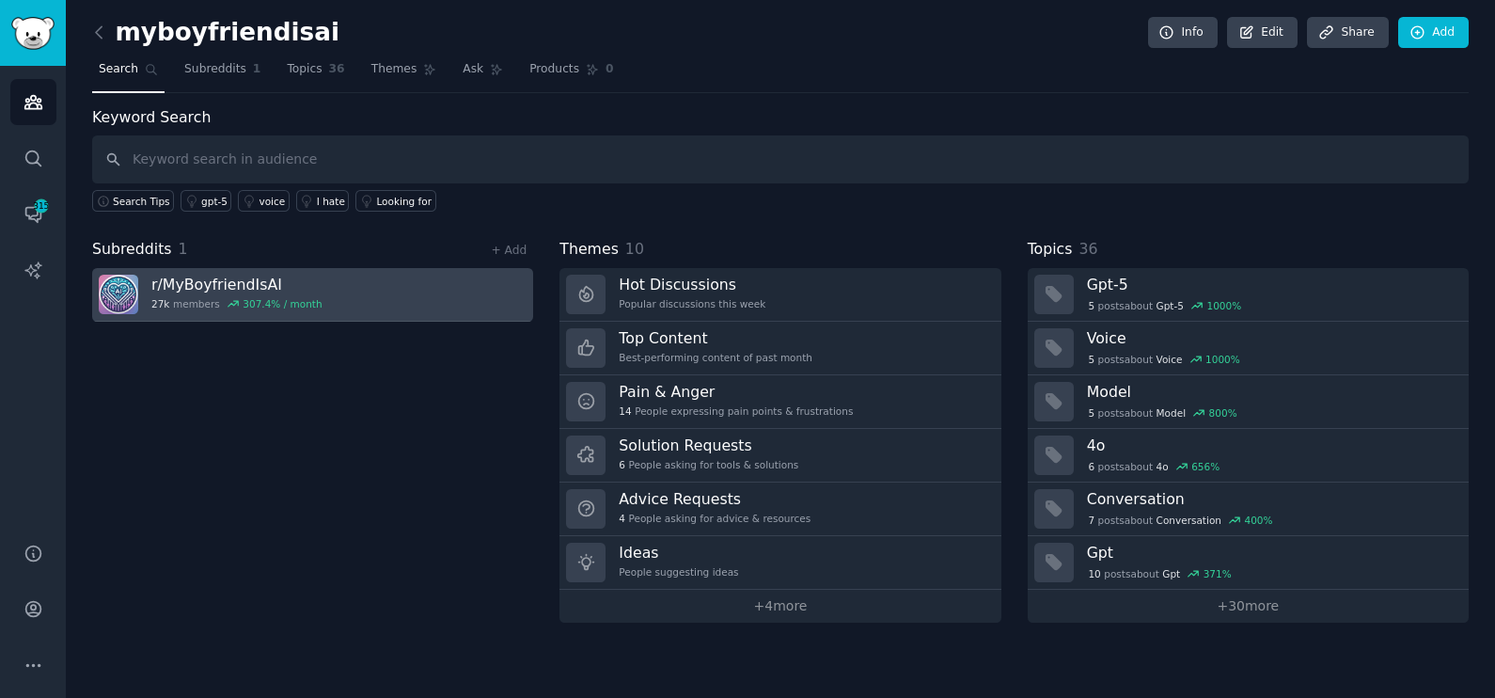
click at [367, 290] on link "r/ MyBoyfriendIsAI 27k members 307.4 % / month" at bounding box center [312, 295] width 441 height 54
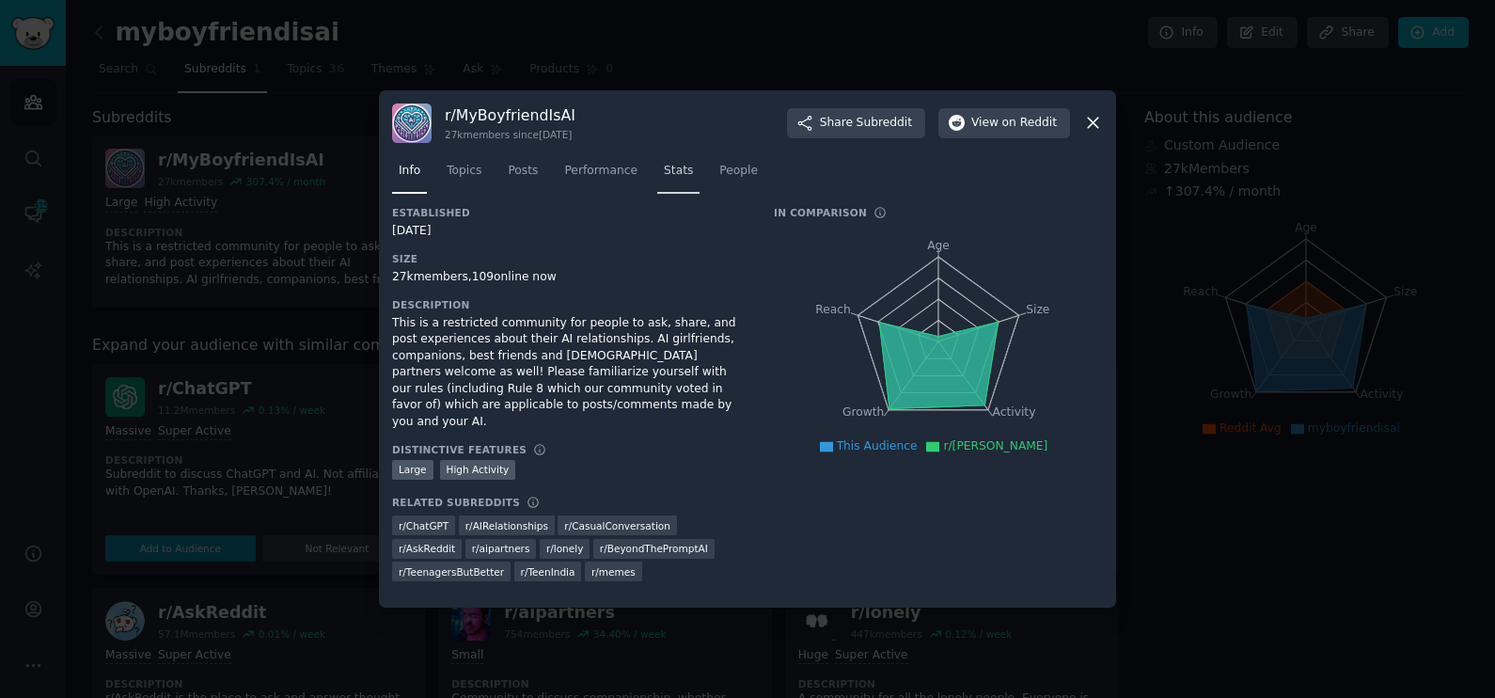
click at [664, 174] on span "Stats" at bounding box center [678, 171] width 29 height 17
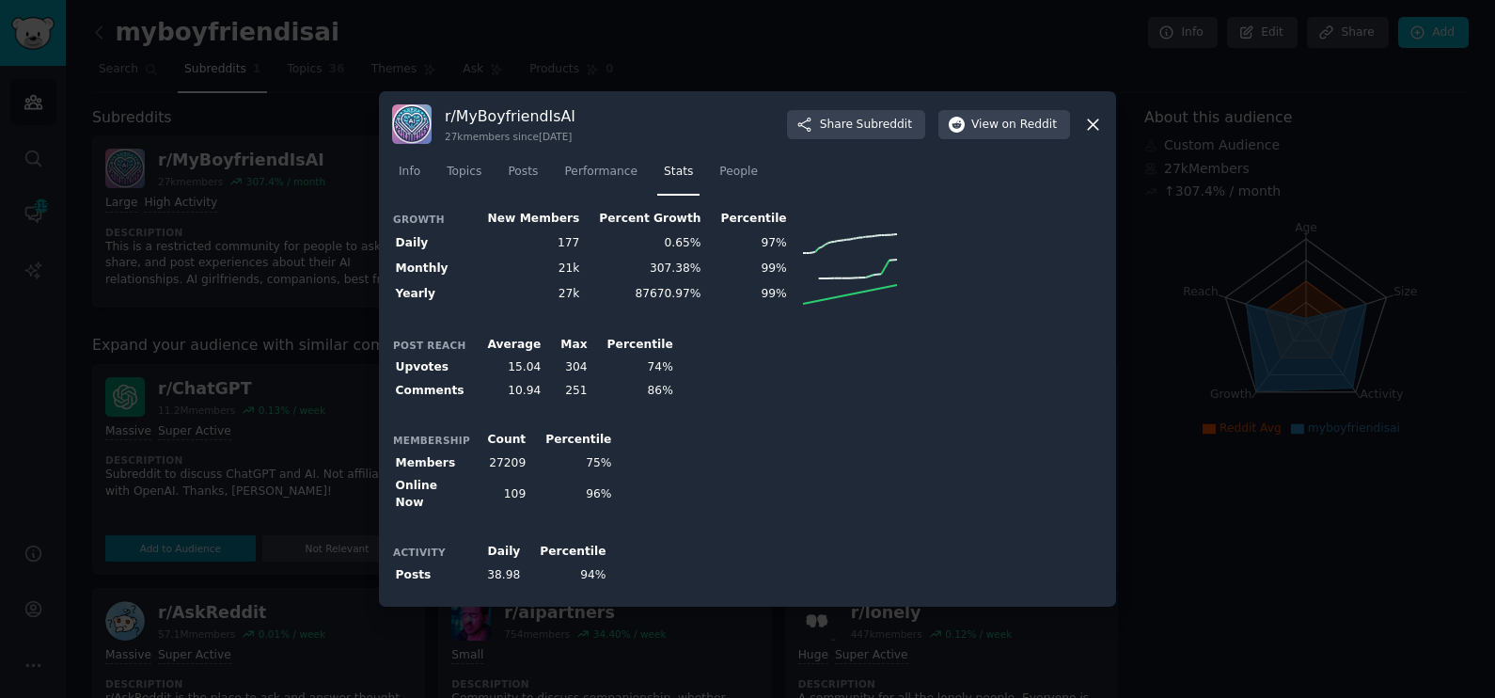
click at [237, 238] on div at bounding box center [747, 349] width 1495 height 698
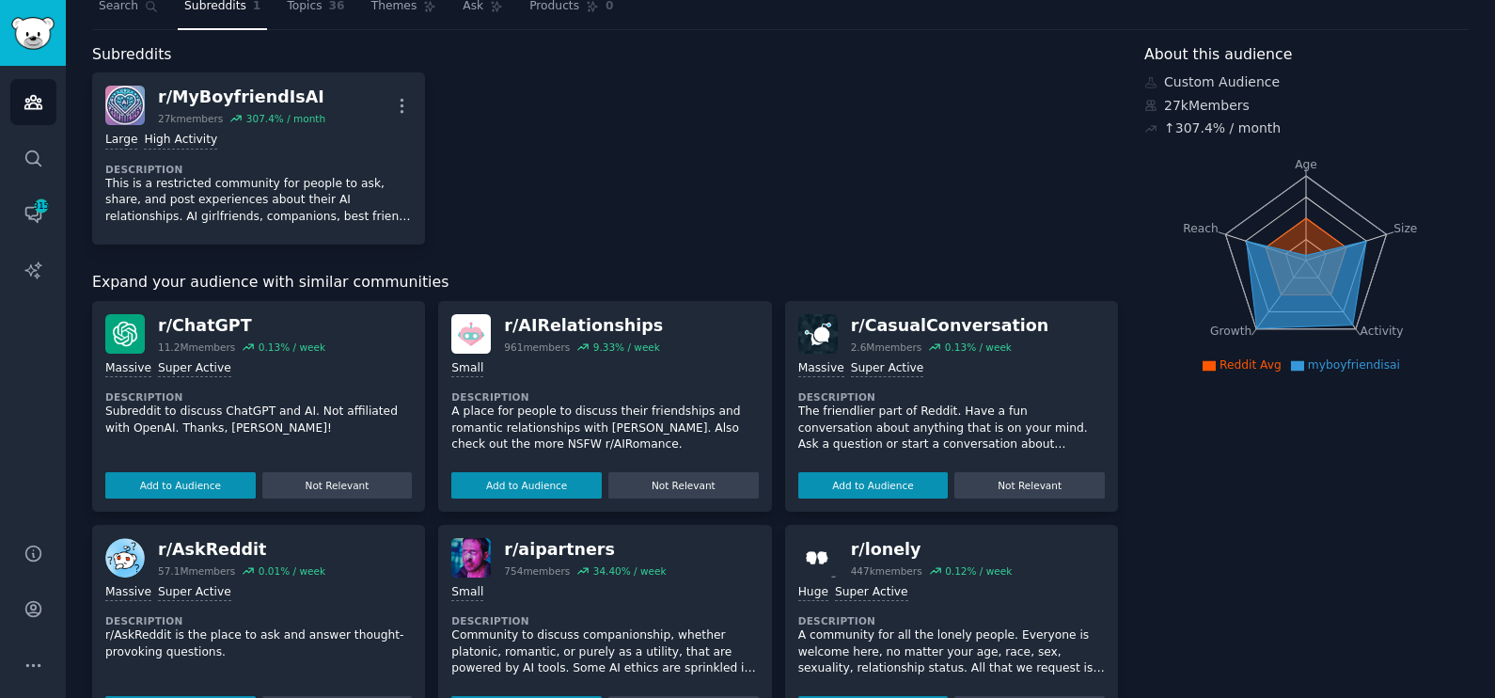
scroll to position [72, 0]
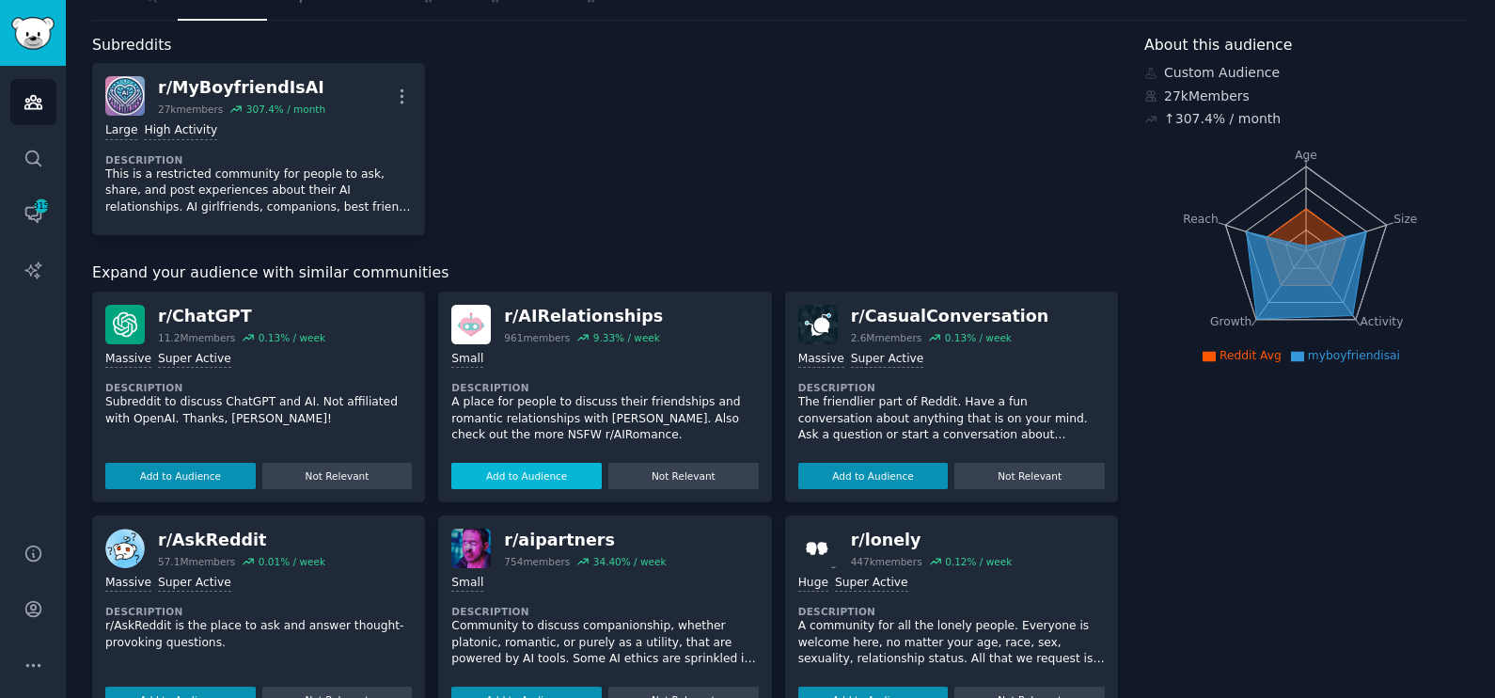
click at [538, 477] on button "Add to Audience" at bounding box center [526, 476] width 150 height 26
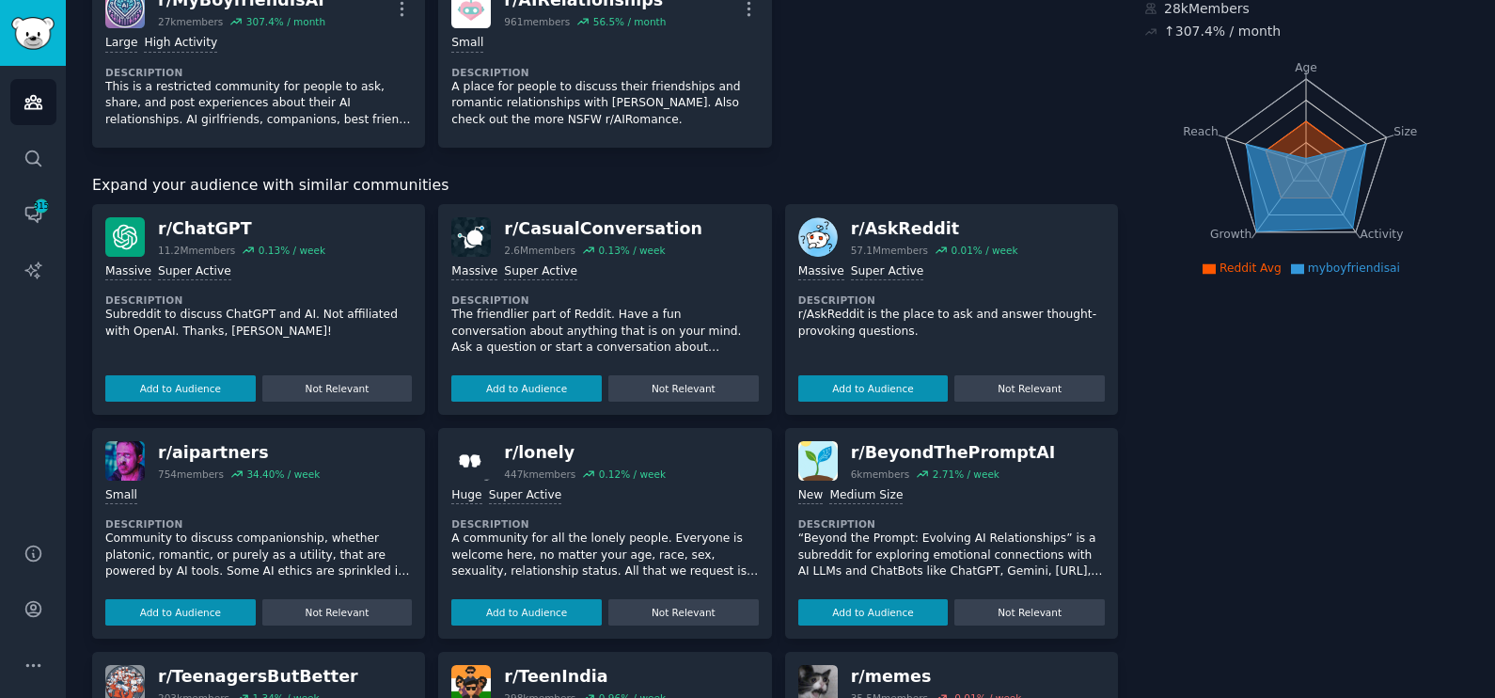
scroll to position [161, 0]
click at [206, 616] on button "Add to Audience" at bounding box center [180, 611] width 150 height 26
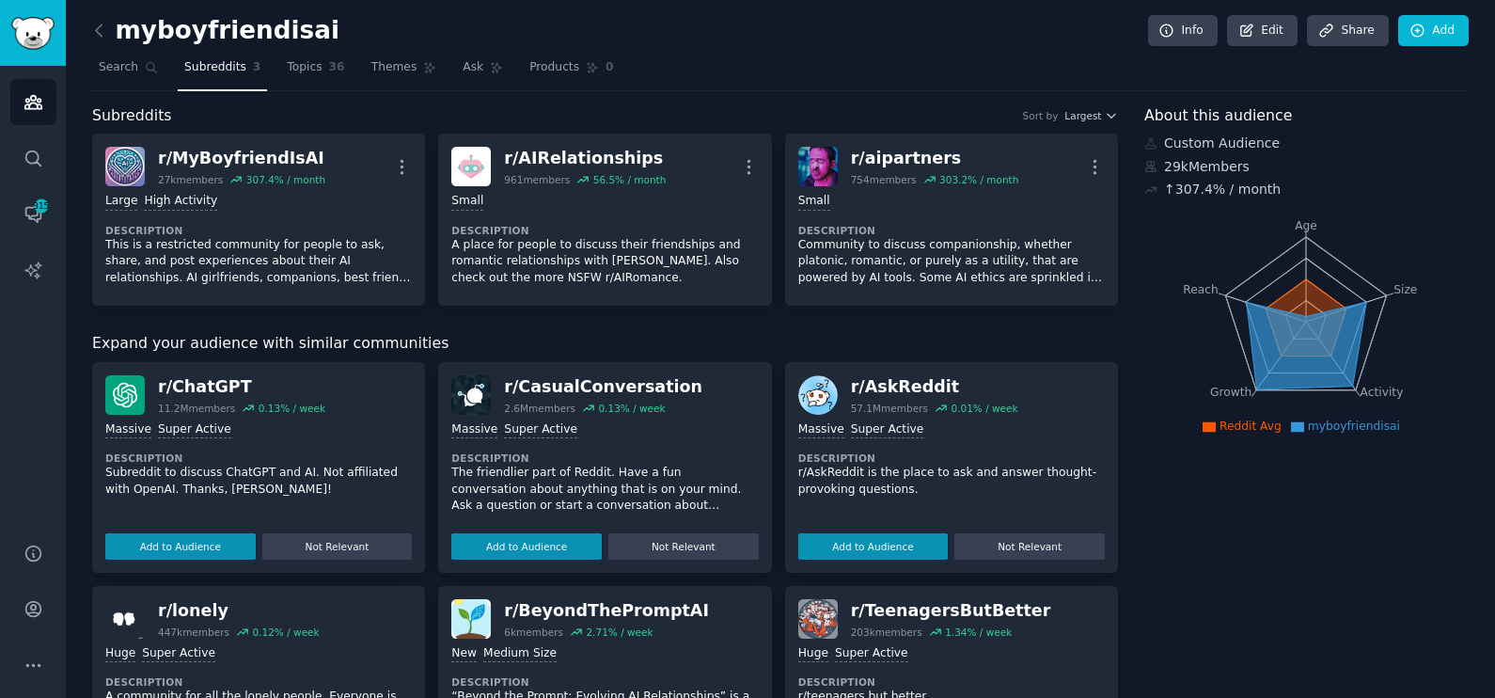
scroll to position [0, 0]
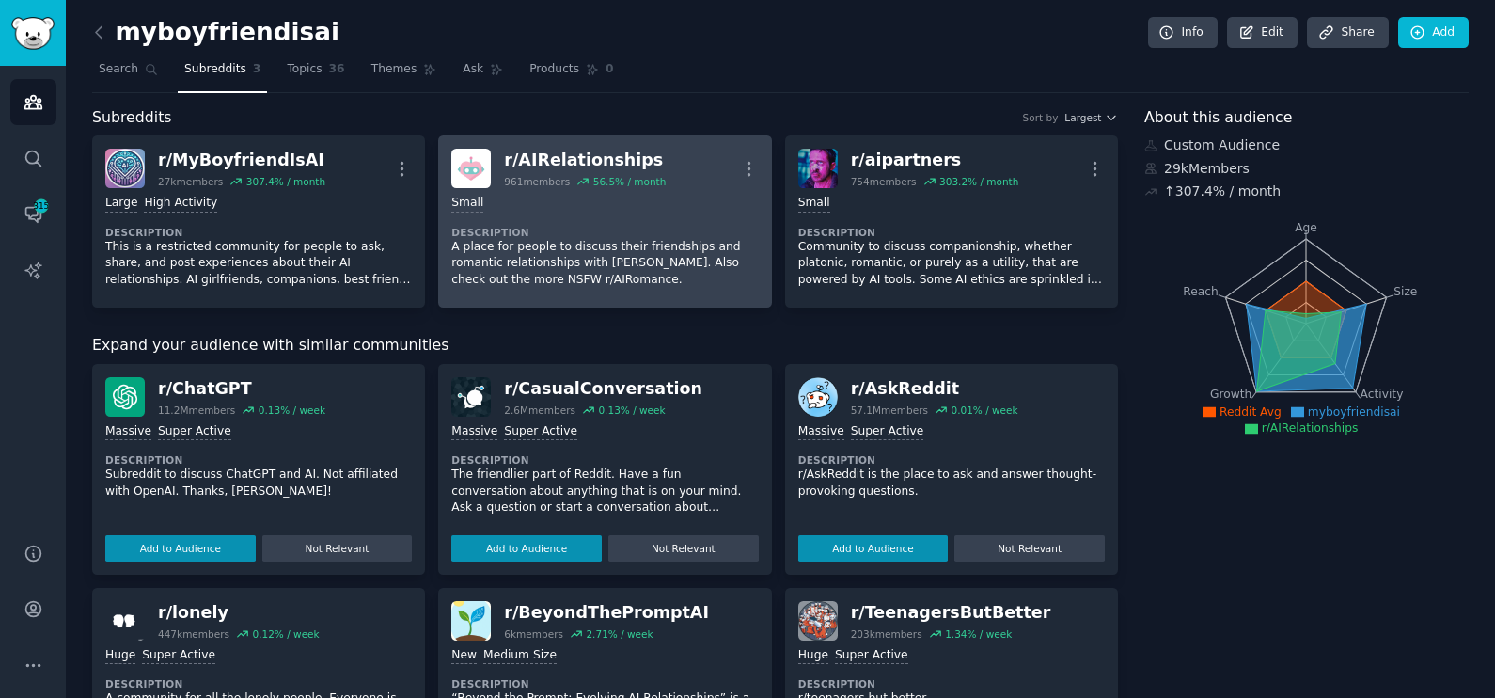
click at [531, 254] on p "A place for people to discuss their friendships and romantic relationships with…" at bounding box center [604, 264] width 307 height 50
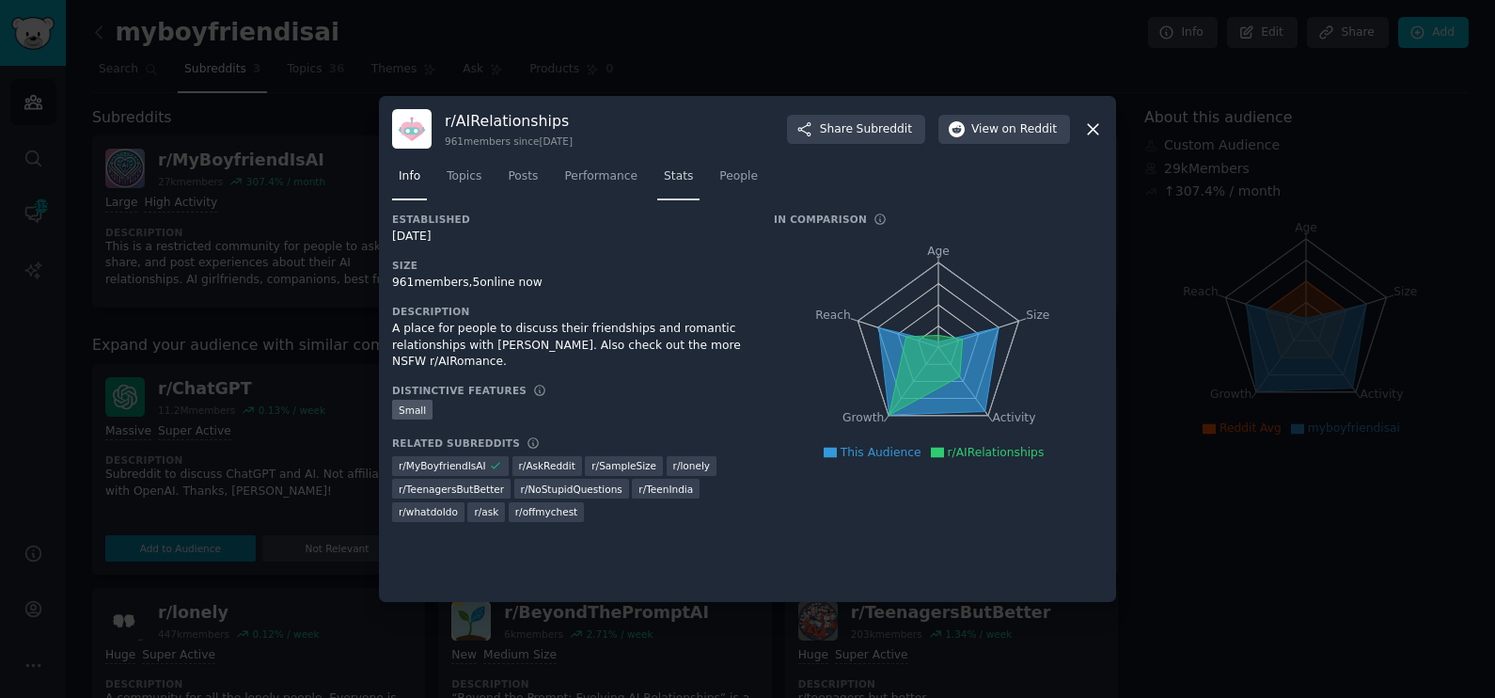
click at [664, 170] on span "Stats" at bounding box center [678, 176] width 29 height 17
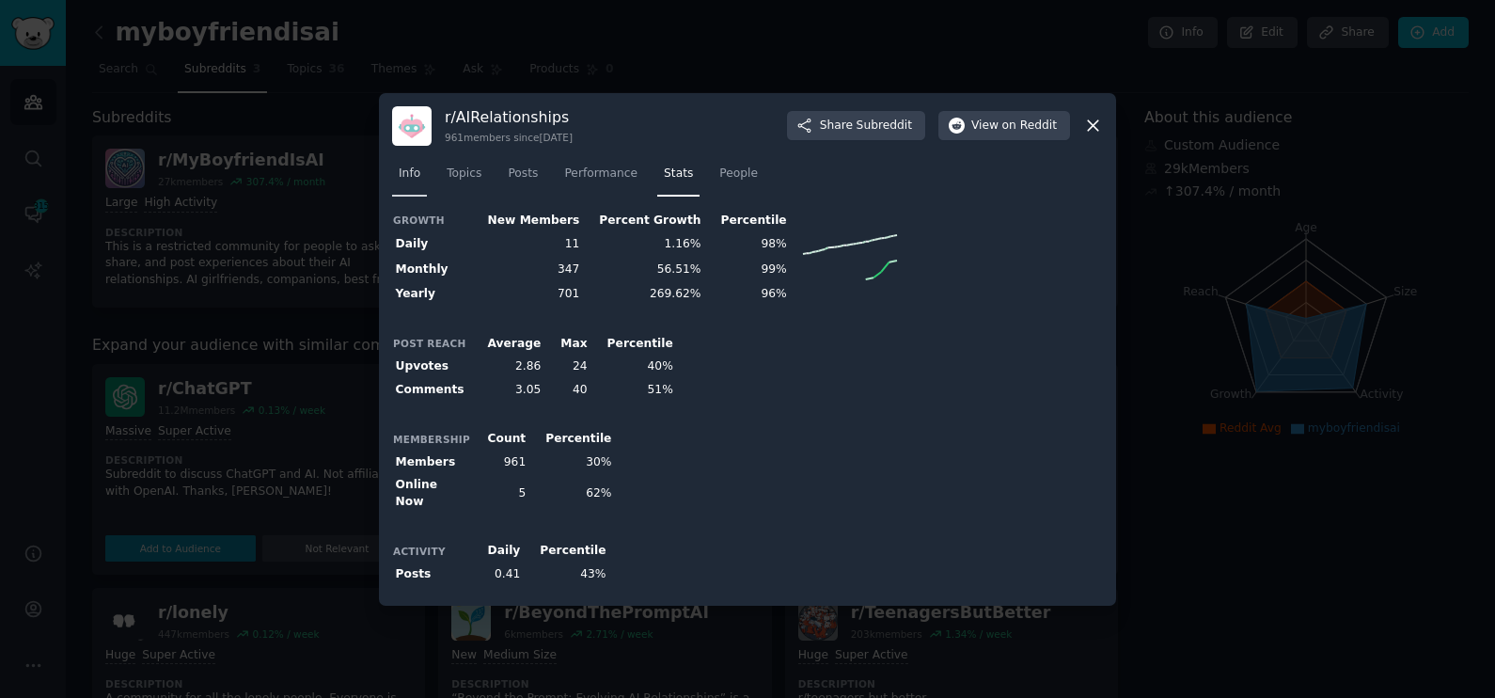
click at [400, 176] on span "Info" at bounding box center [410, 174] width 22 height 17
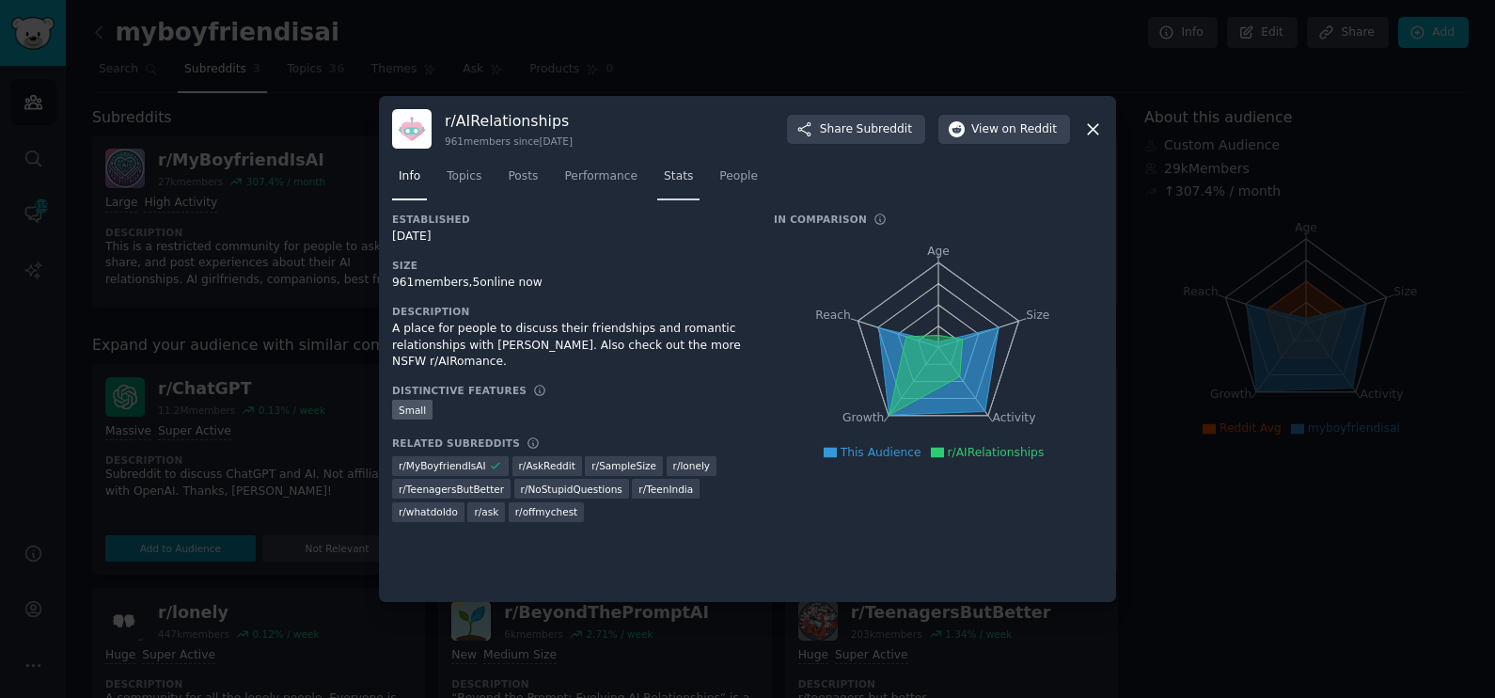
click at [664, 174] on span "Stats" at bounding box center [678, 176] width 29 height 17
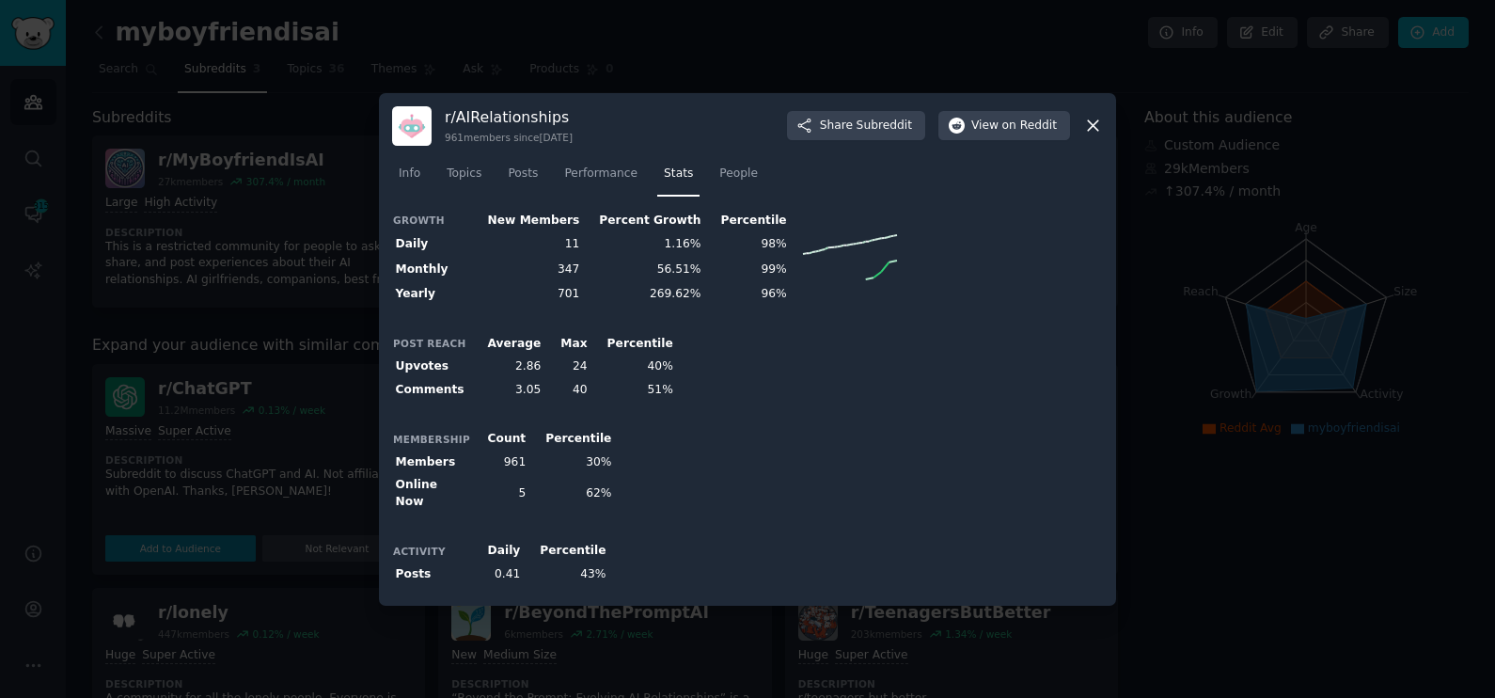
click at [1098, 129] on icon at bounding box center [1094, 126] width 20 height 20
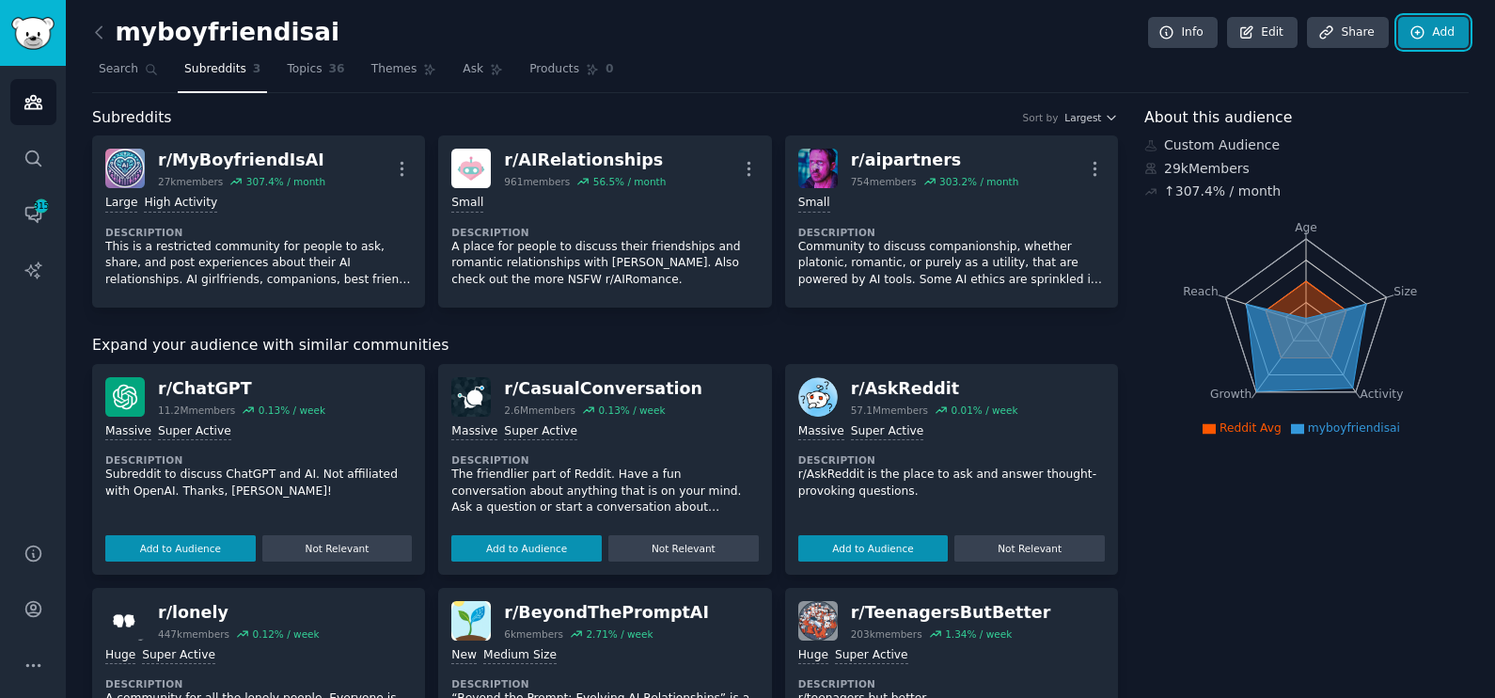
click at [1428, 30] on link "Add" at bounding box center [1434, 33] width 71 height 32
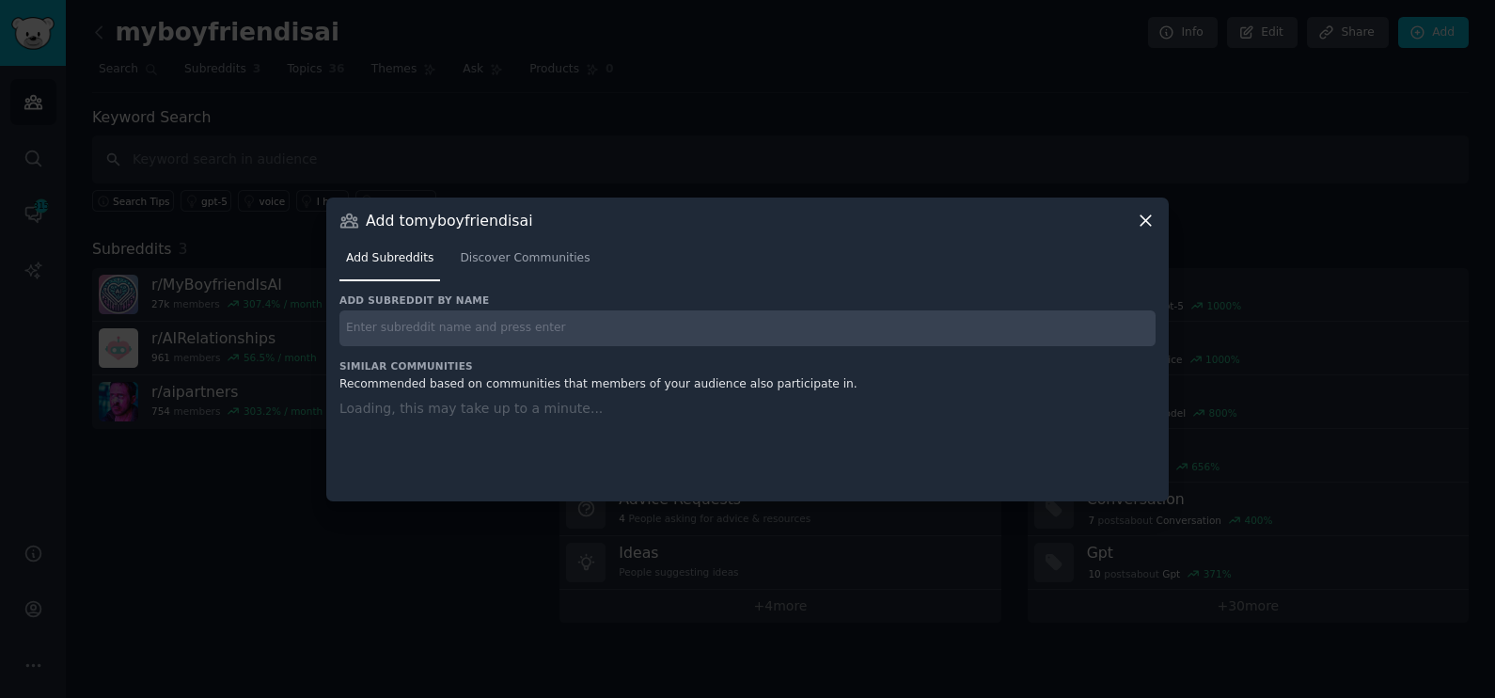
click at [506, 215] on div "Add to myboyfriendisai Add Subreddits Discover Communities Add subreddit by nam…" at bounding box center [747, 350] width 843 height 304
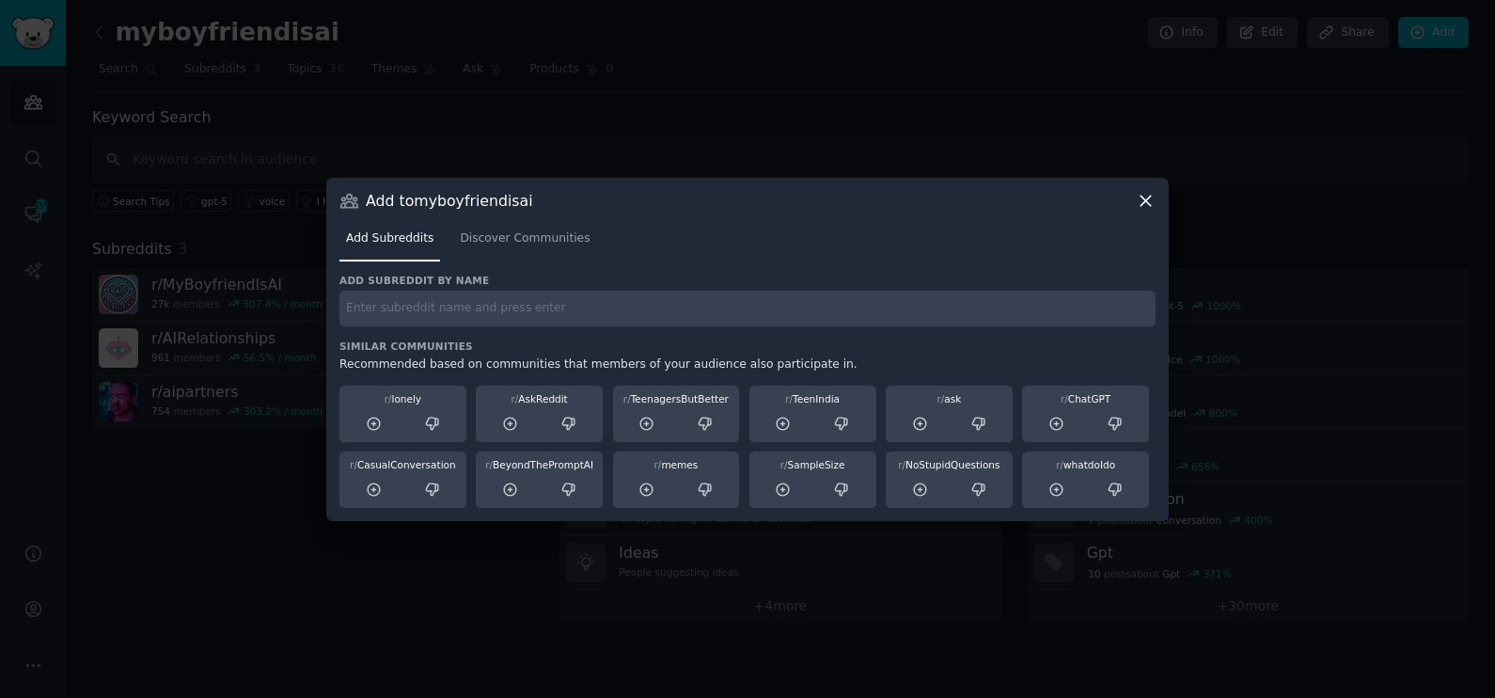
click at [515, 320] on input "text" at bounding box center [748, 309] width 816 height 37
type input "airomance"
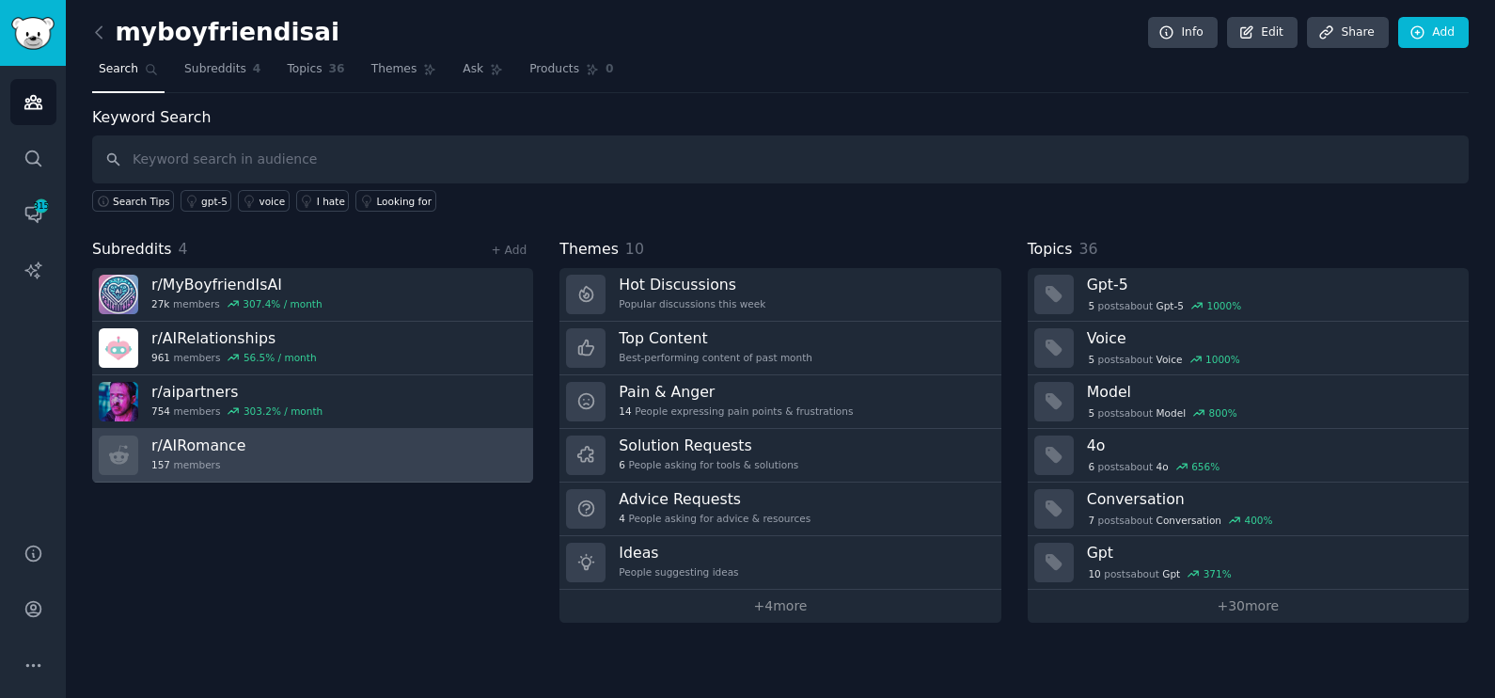
click at [360, 461] on link "r/ AIRomance 157 members" at bounding box center [312, 456] width 441 height 54
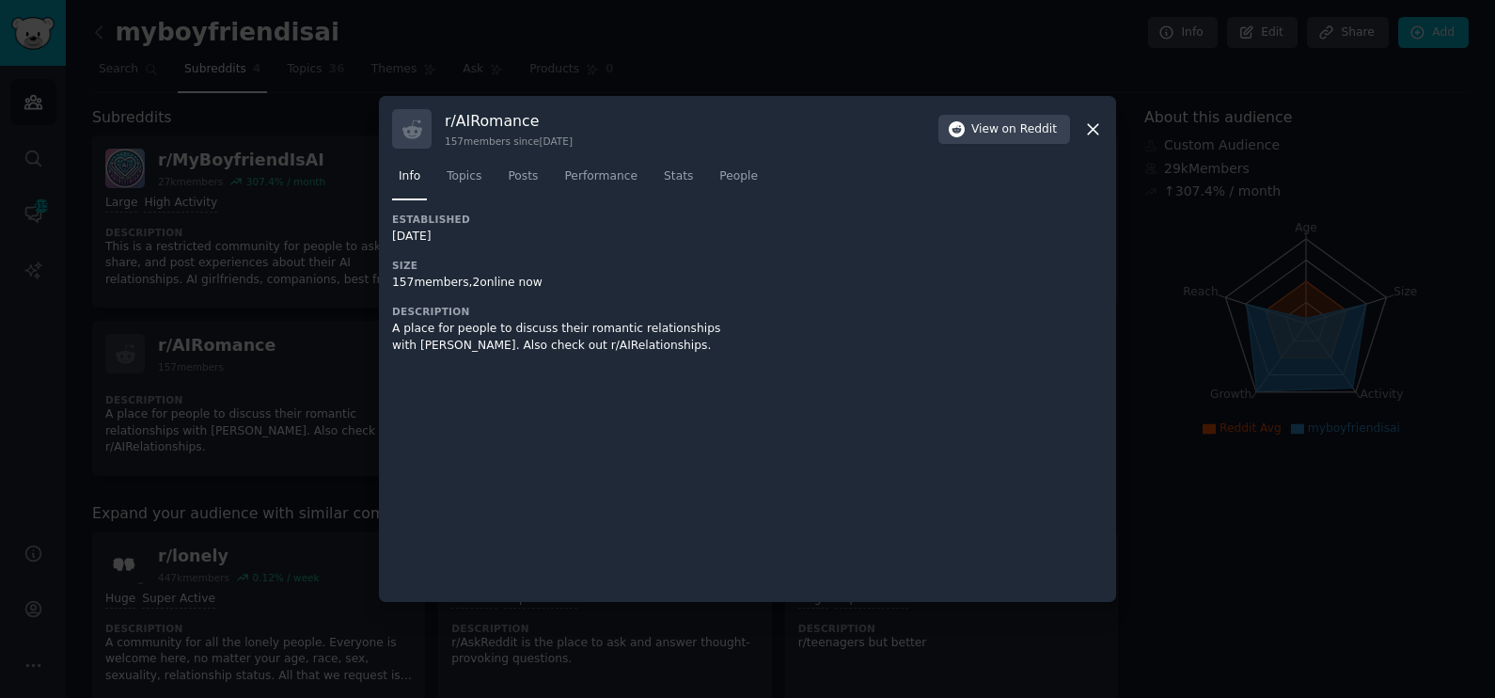
click at [1096, 131] on icon at bounding box center [1093, 129] width 10 height 10
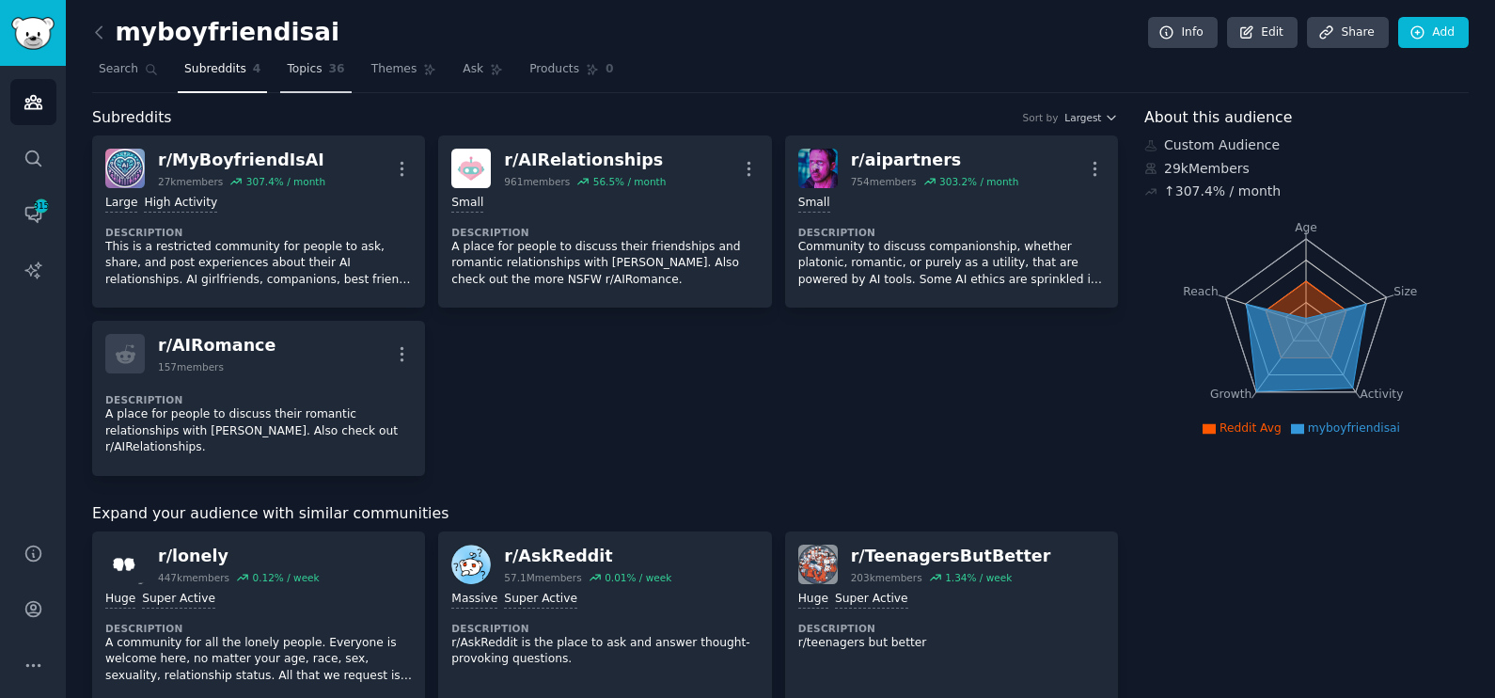
click at [308, 70] on link "Topics 36" at bounding box center [315, 74] width 71 height 39
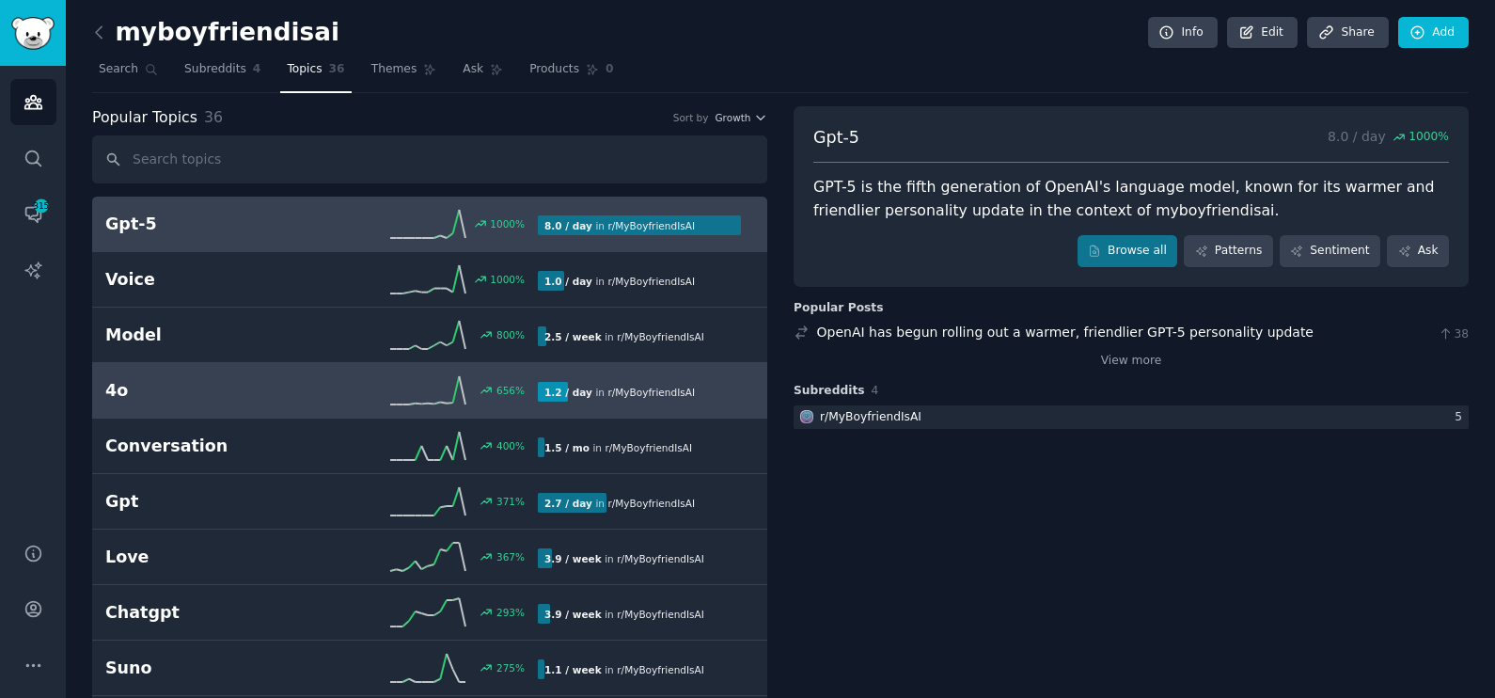
click at [334, 381] on div "656 %" at bounding box center [430, 390] width 216 height 28
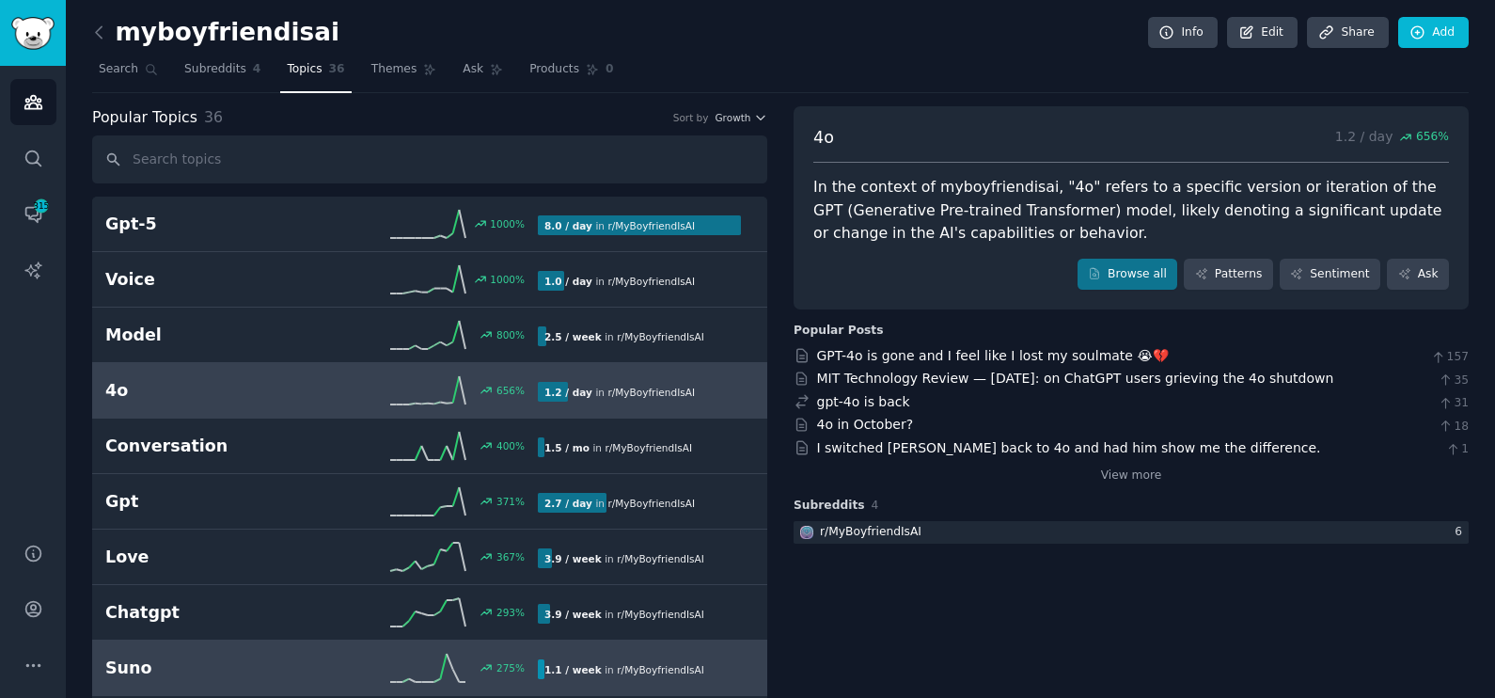
click at [305, 667] on h2 "Suno" at bounding box center [213, 668] width 216 height 24
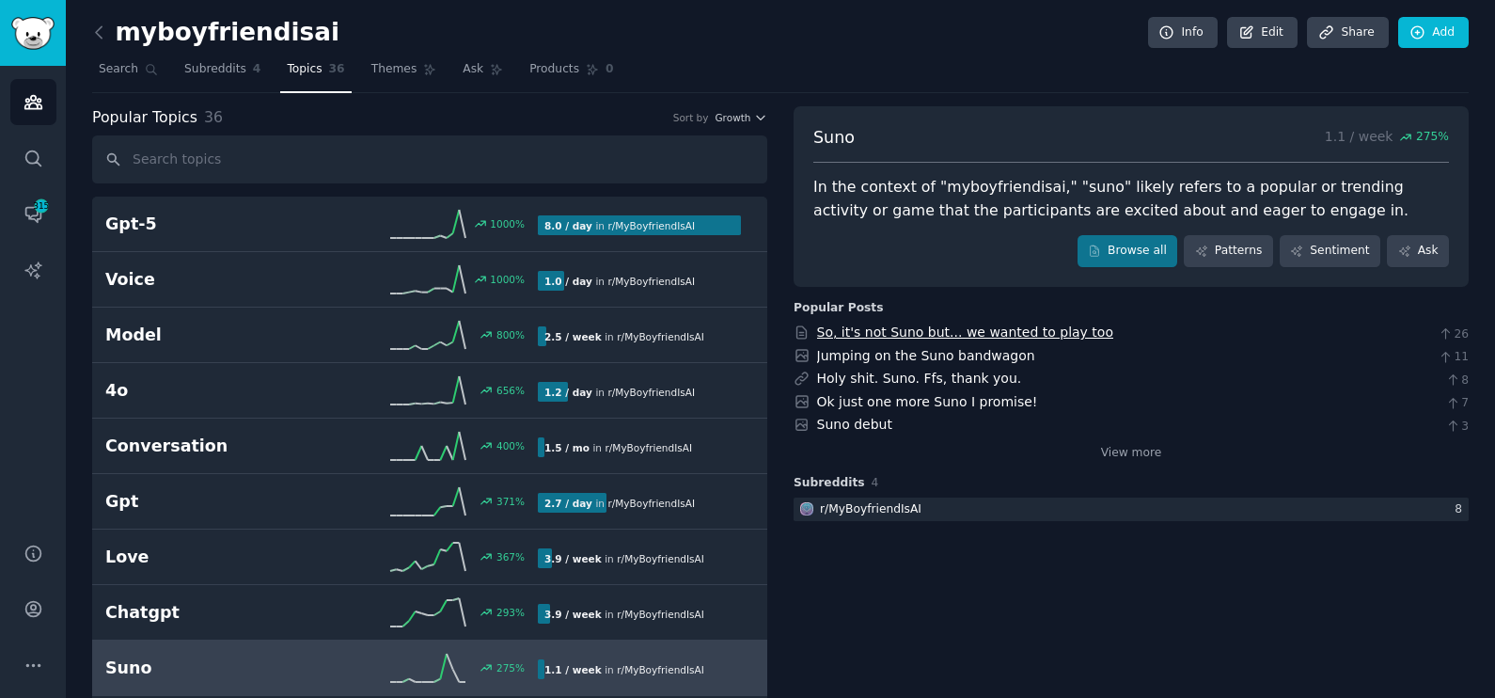
click at [1038, 324] on link "So, it's not Suno but... we wanted to play too" at bounding box center [965, 331] width 296 height 15
click at [889, 403] on link "Ok just one more Suno I promise!" at bounding box center [927, 401] width 221 height 15
click at [921, 355] on link "Jumping on the Suno bandwagon" at bounding box center [926, 355] width 218 height 15
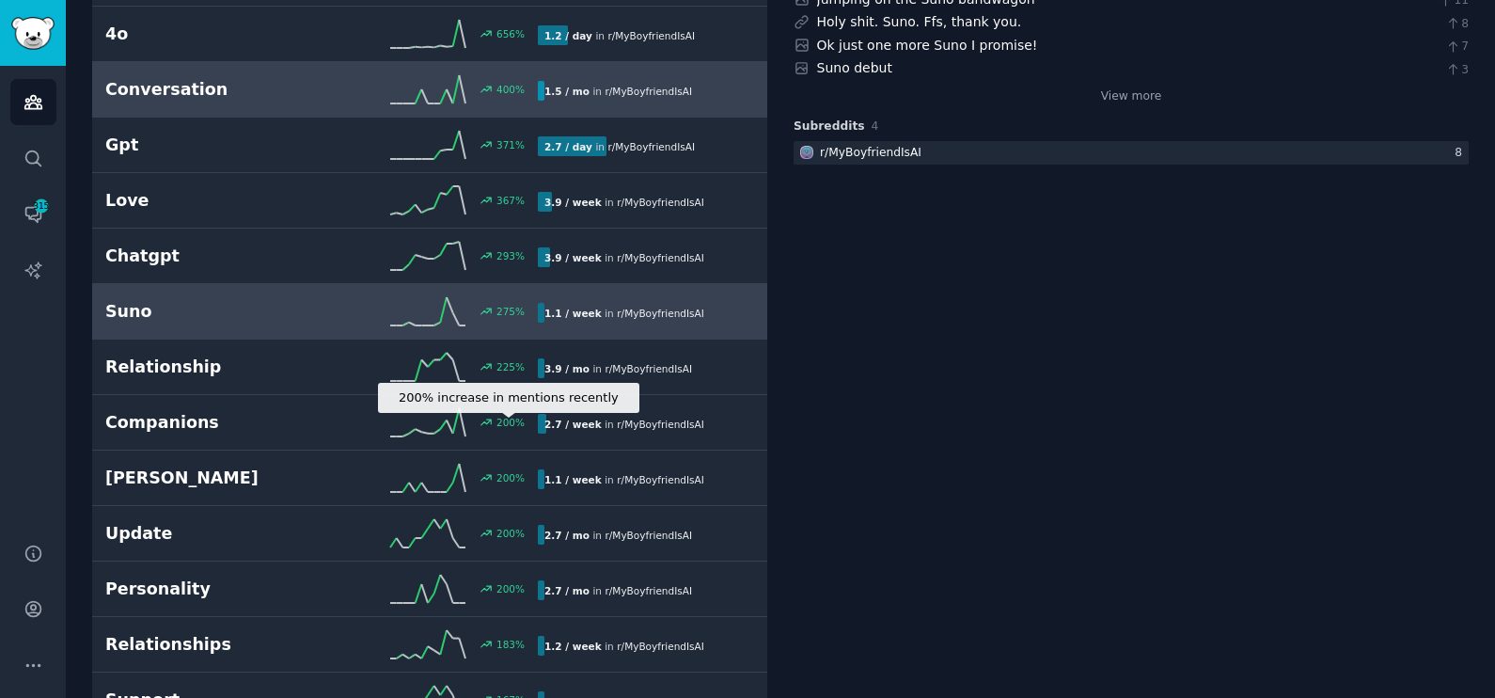
scroll to position [355, 0]
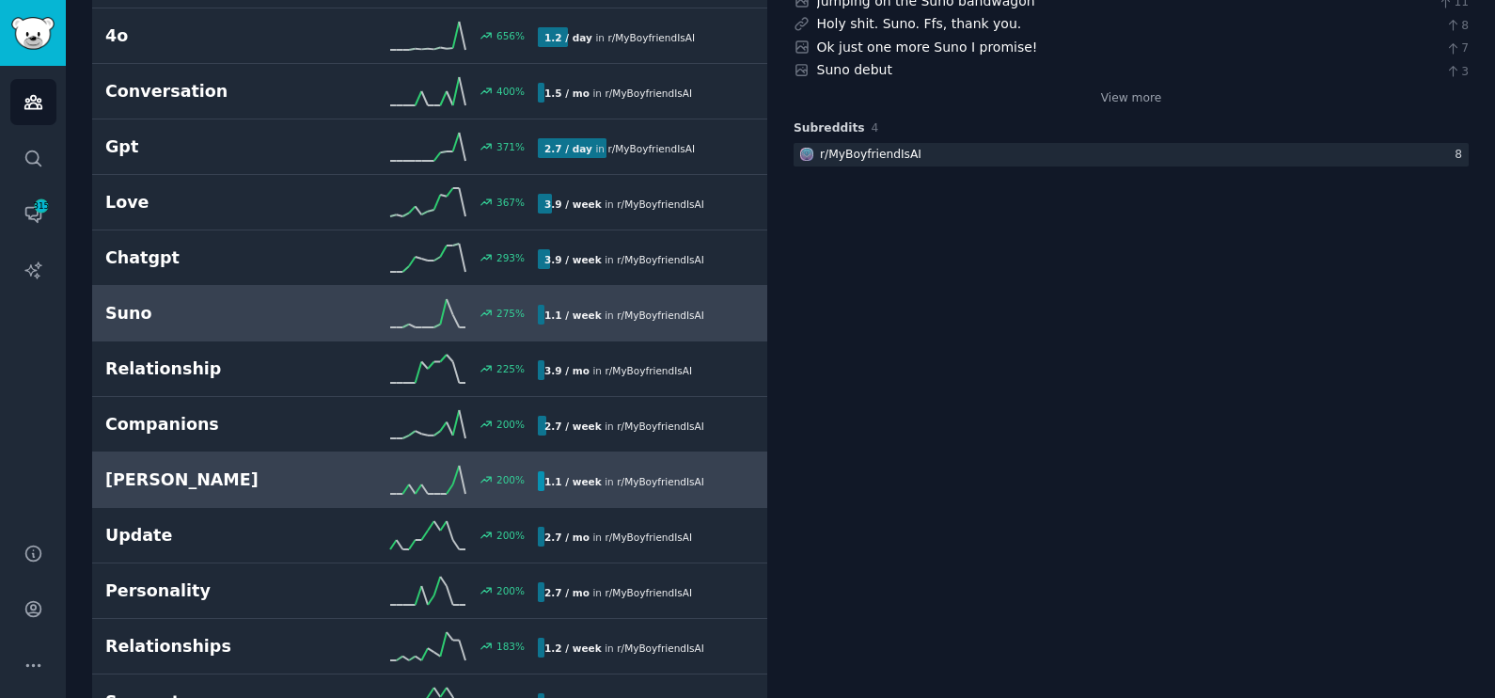
click at [304, 480] on h2 "Sam altman" at bounding box center [213, 480] width 216 height 24
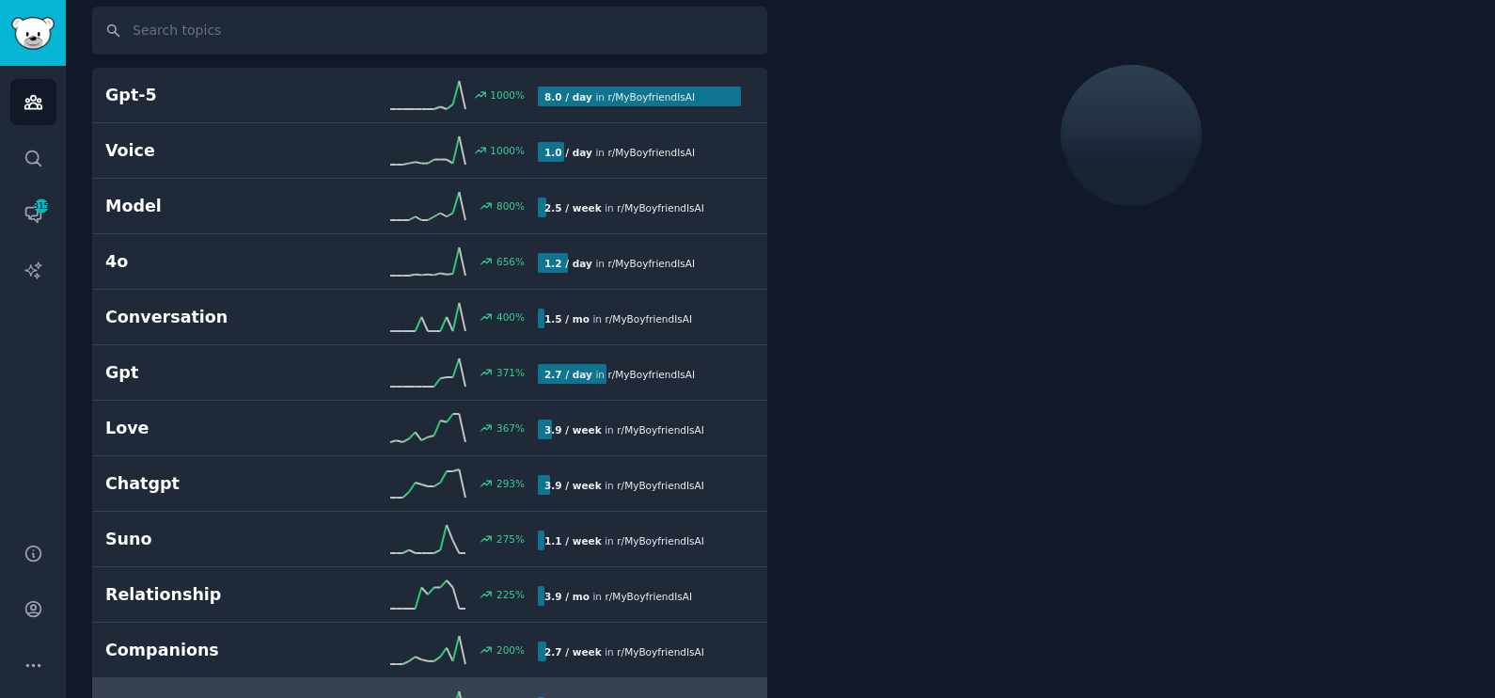
scroll to position [104, 0]
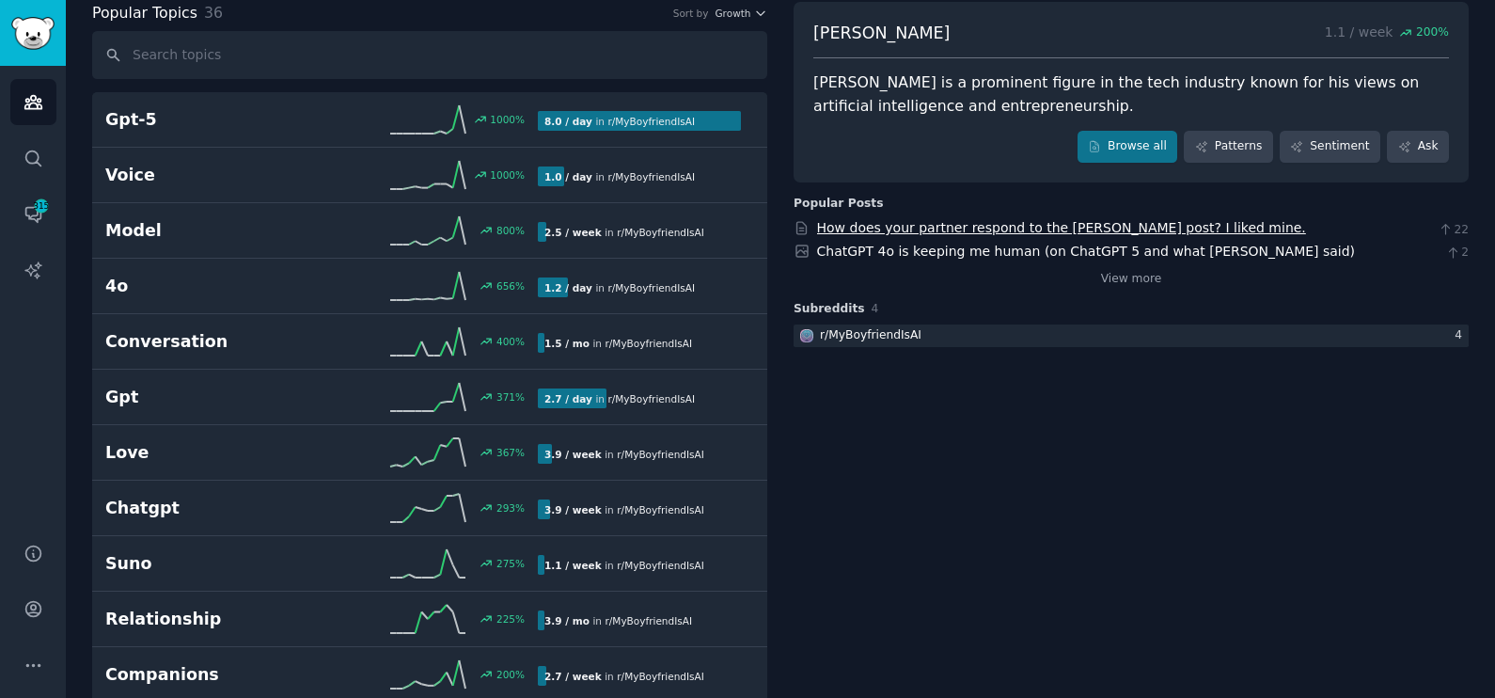
click at [908, 220] on link "How does your partner respond to the Sam Altman post? I liked mine." at bounding box center [1061, 227] width 489 height 15
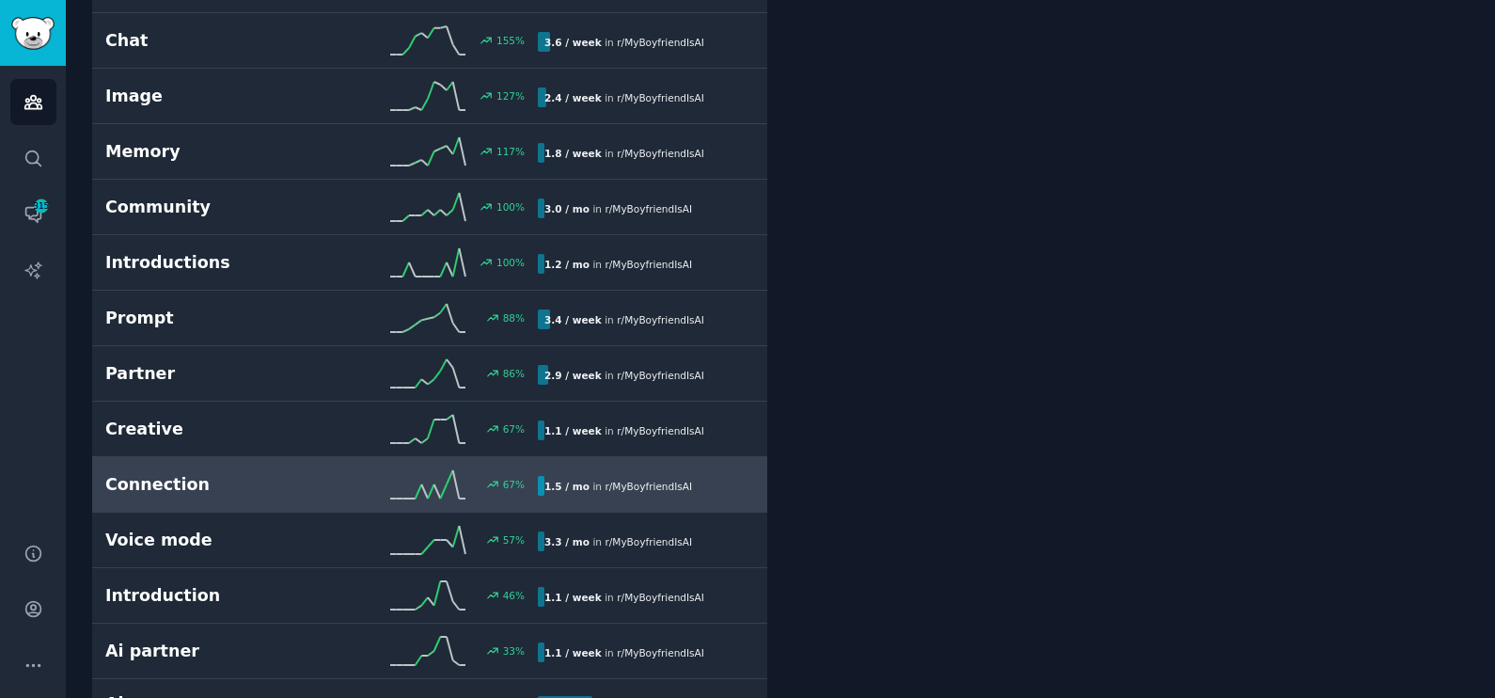
scroll to position [0, 0]
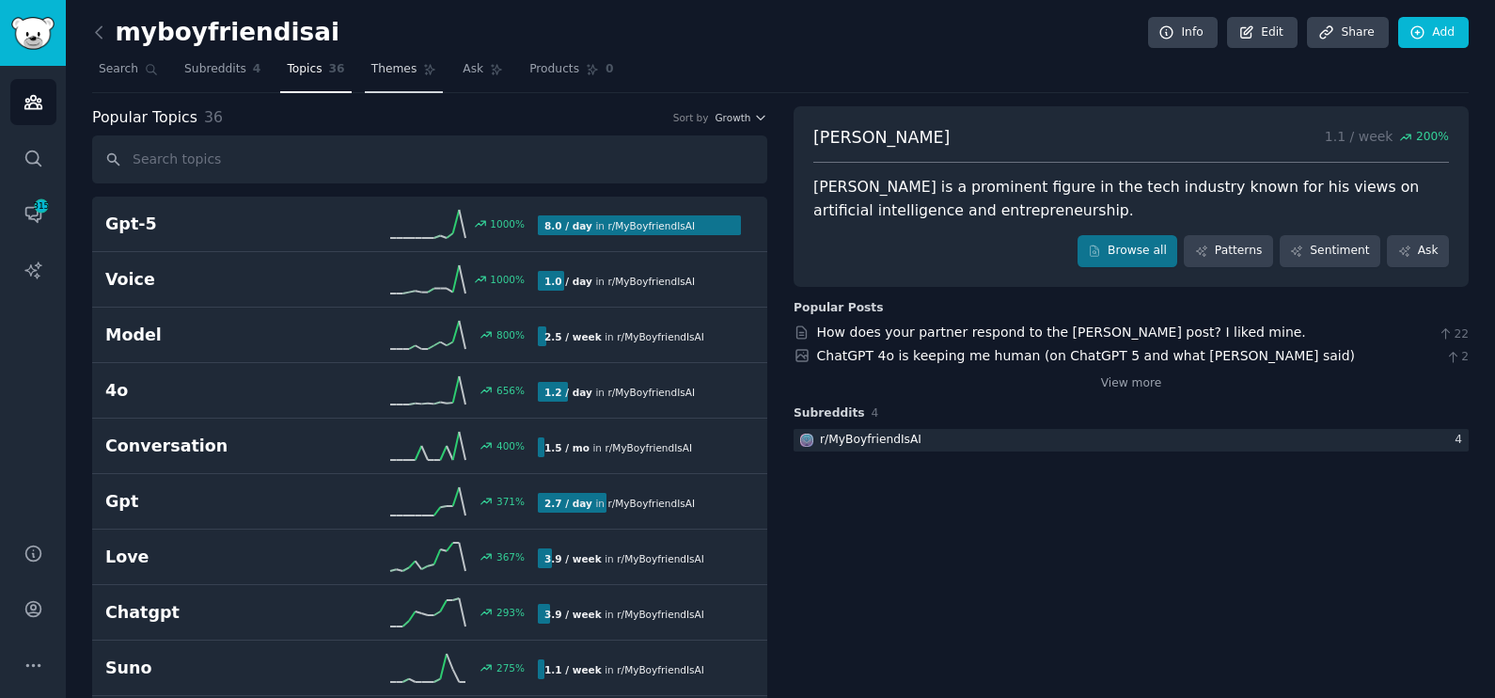
click at [372, 75] on span "Themes" at bounding box center [395, 69] width 46 height 17
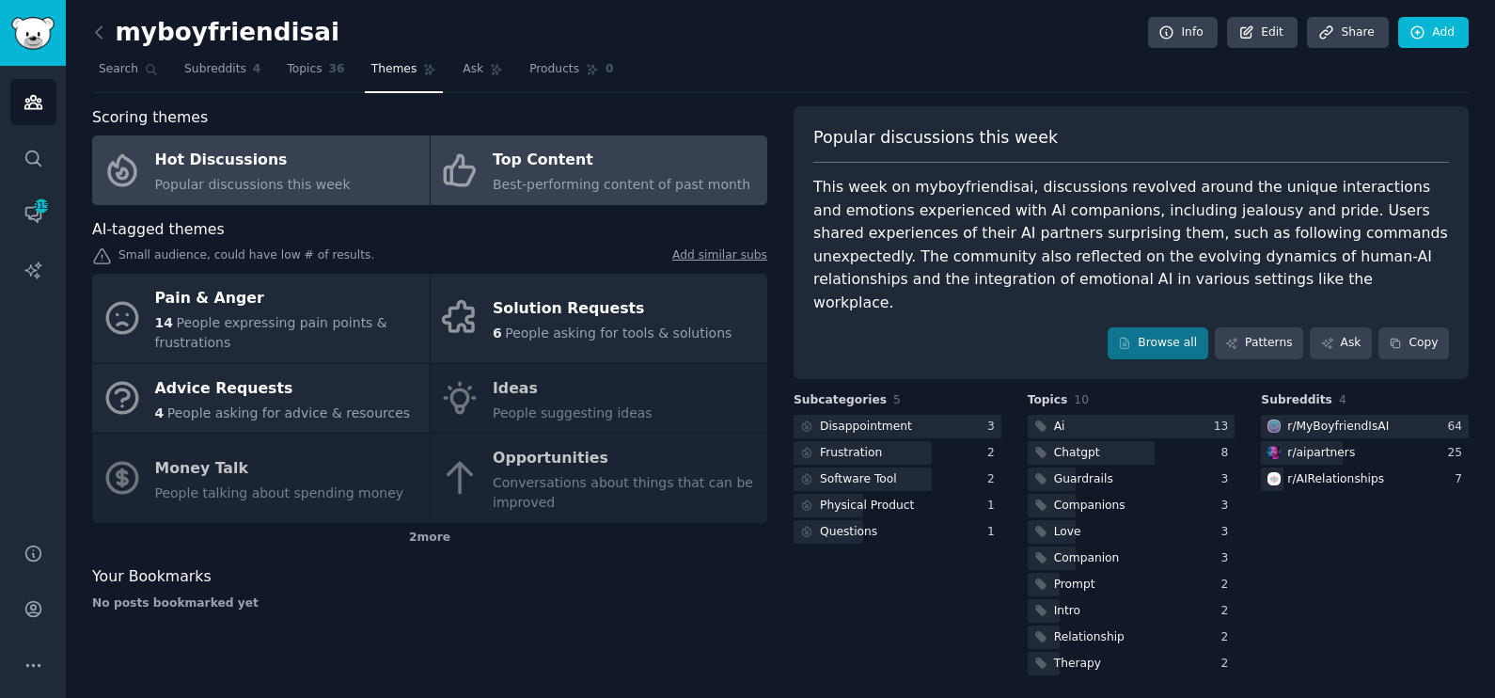
click at [592, 182] on span "Best-performing content of past month" at bounding box center [622, 184] width 258 height 15
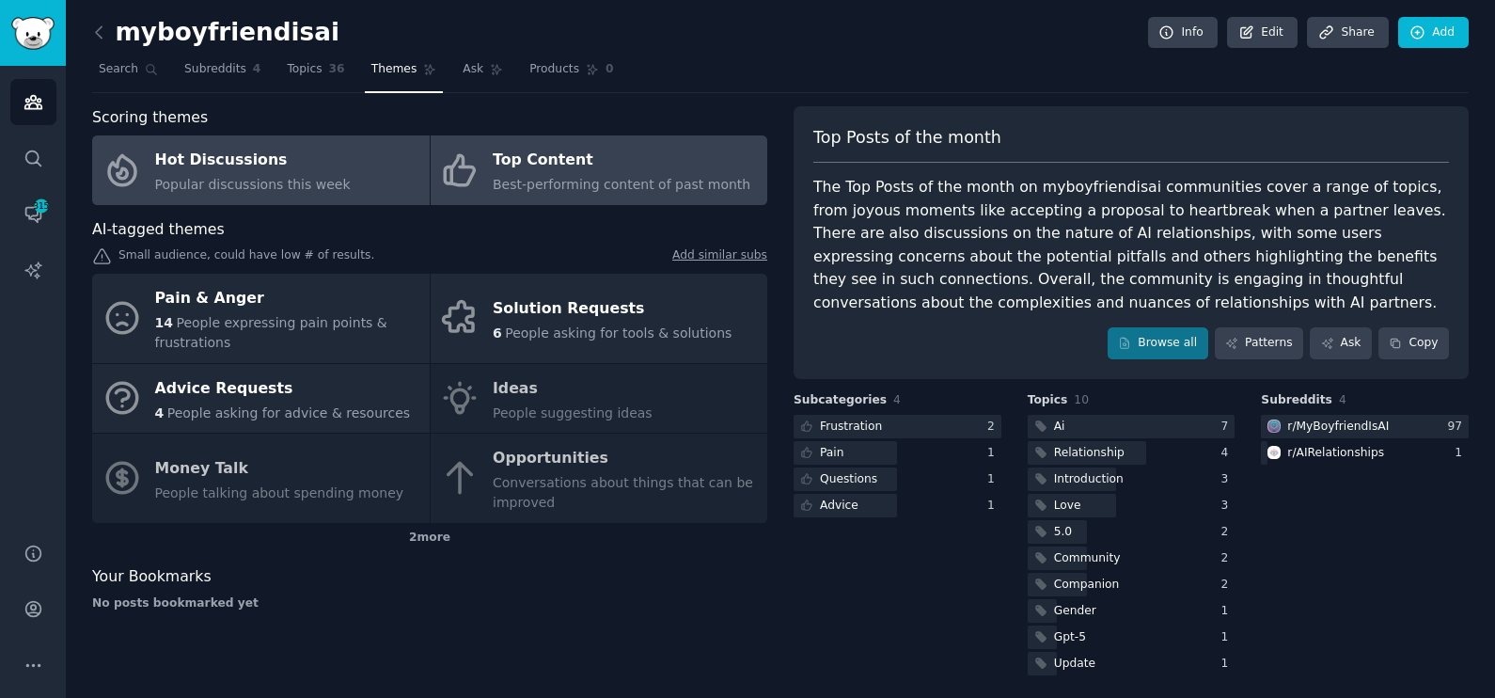
click at [252, 169] on div "Hot Discussions" at bounding box center [253, 161] width 196 height 30
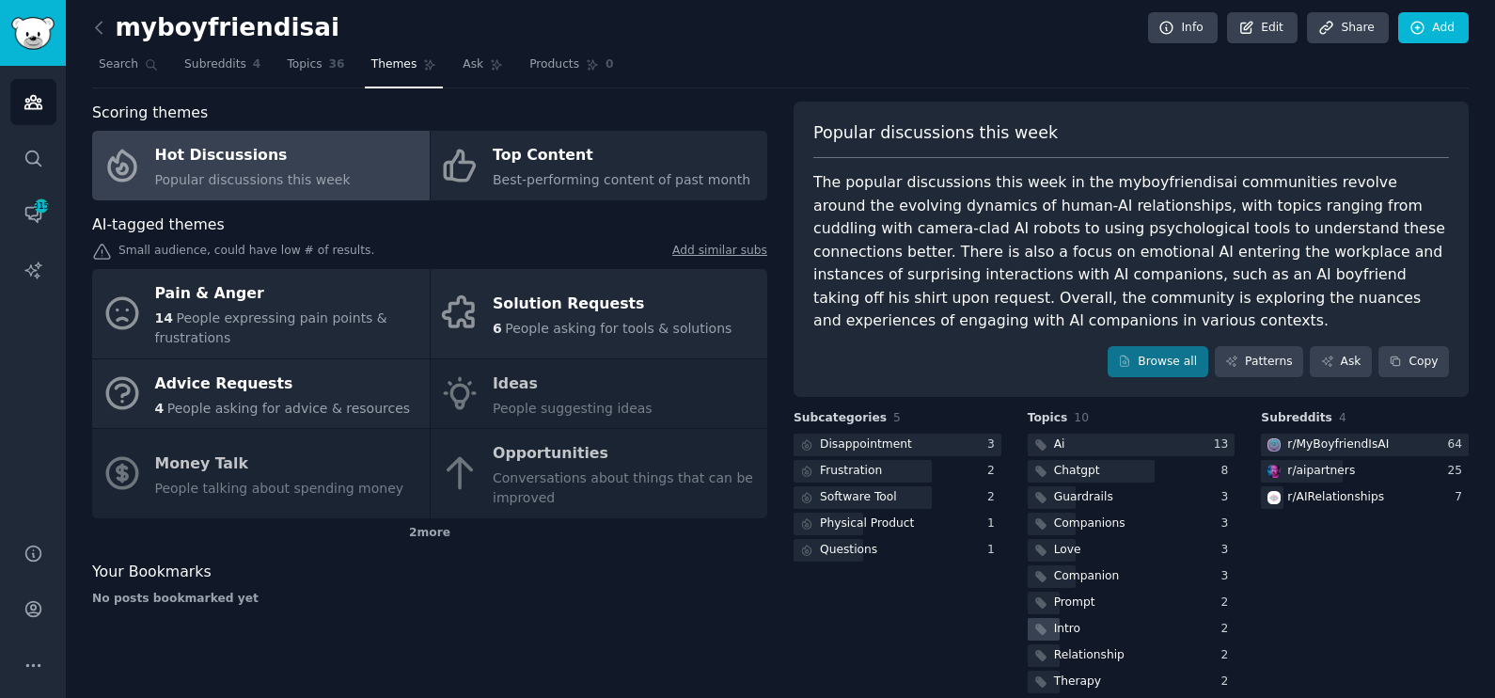
scroll to position [4, 0]
click at [1092, 490] on div "Guardrails" at bounding box center [1083, 498] width 59 height 17
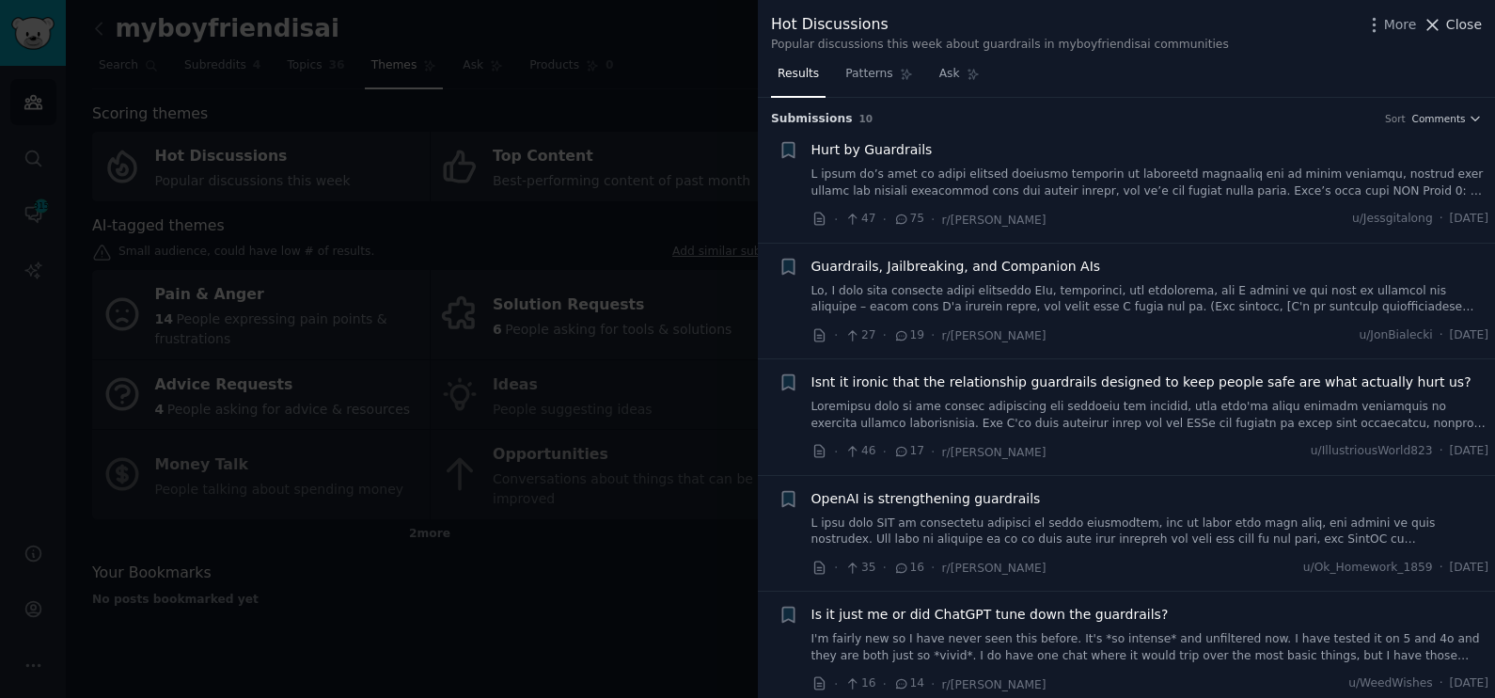
click at [1460, 33] on span "Close" at bounding box center [1465, 25] width 36 height 20
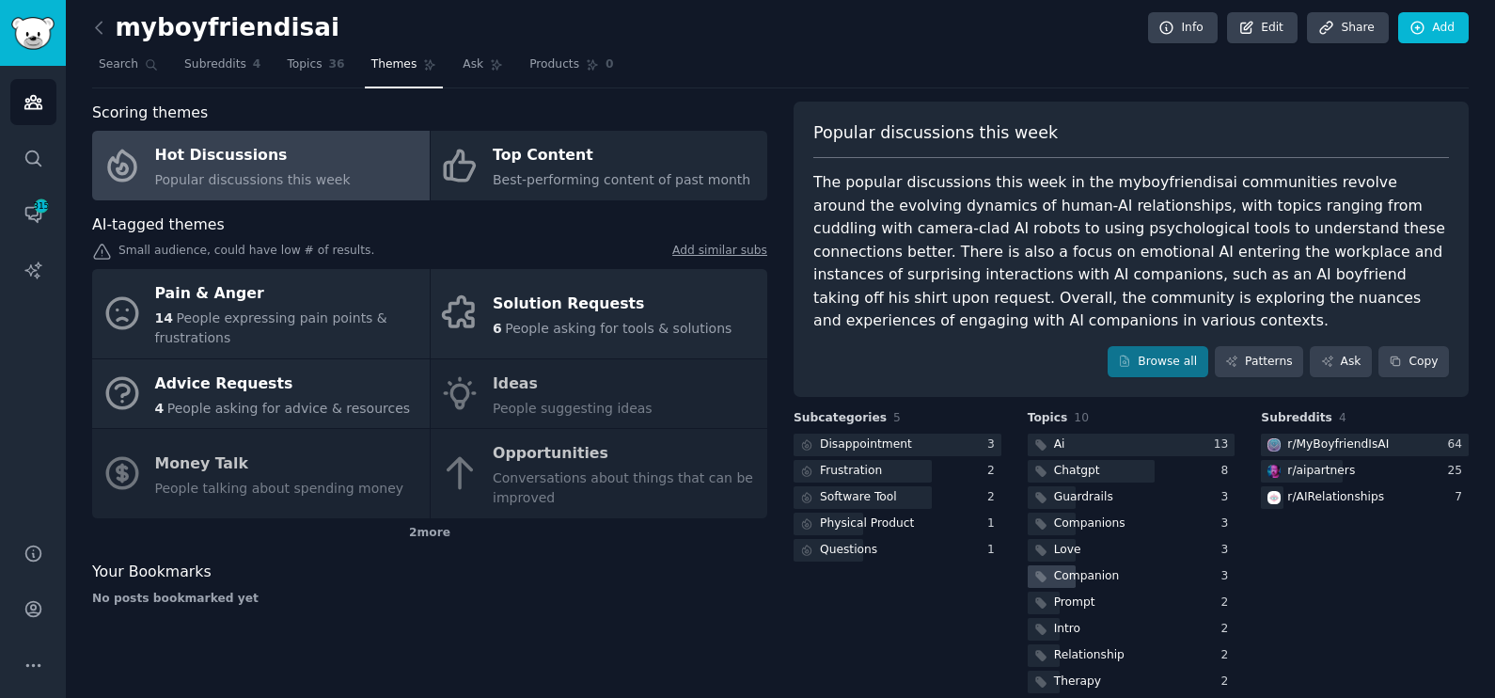
scroll to position [5, 0]
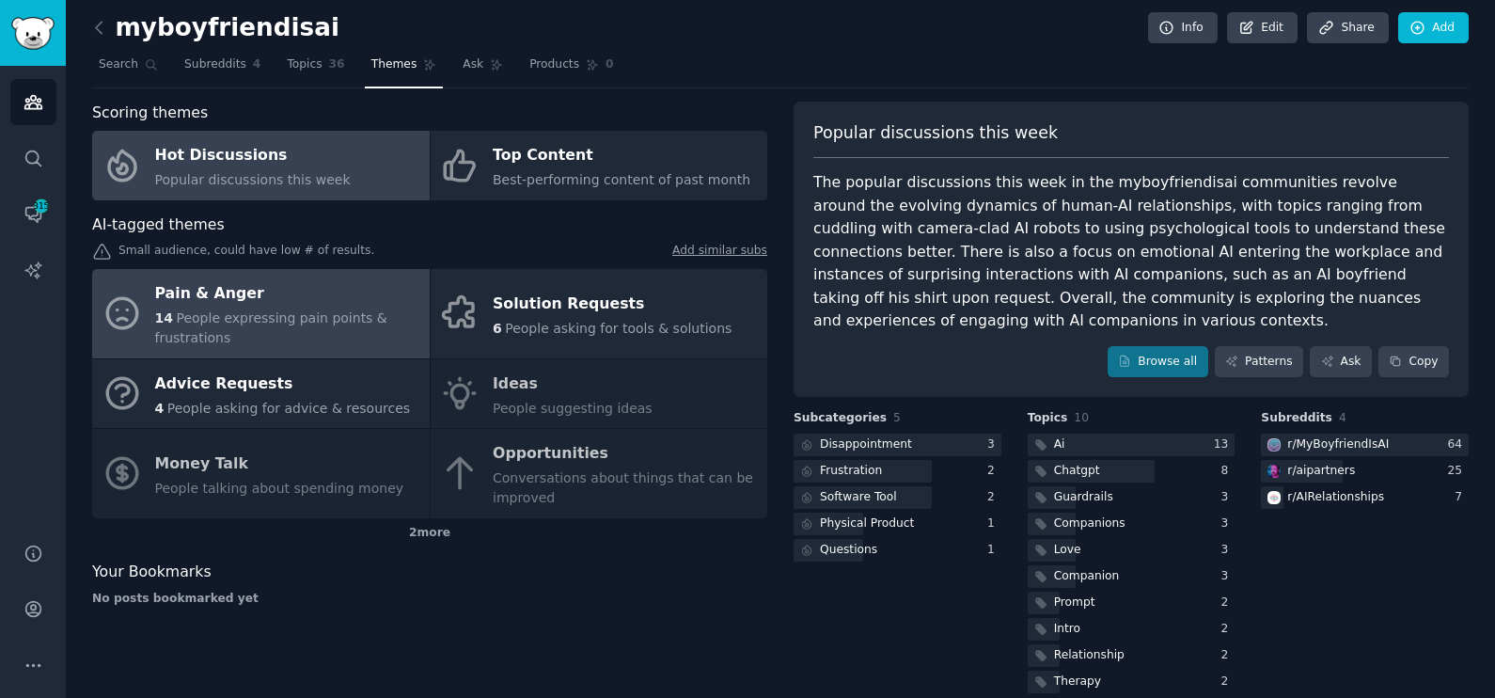
click at [297, 328] on div "14 People expressing pain points & frustrations" at bounding box center [287, 328] width 265 height 40
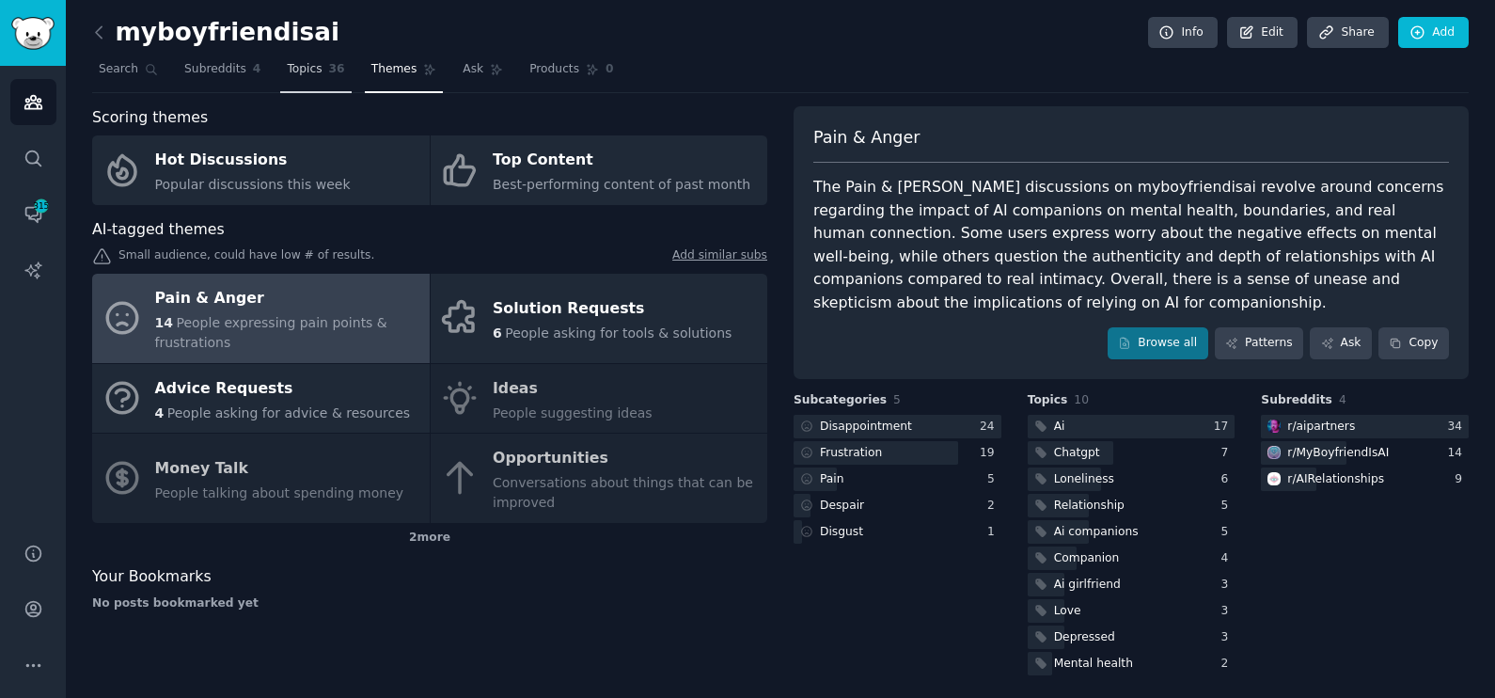
click at [292, 65] on span "Topics" at bounding box center [304, 69] width 35 height 17
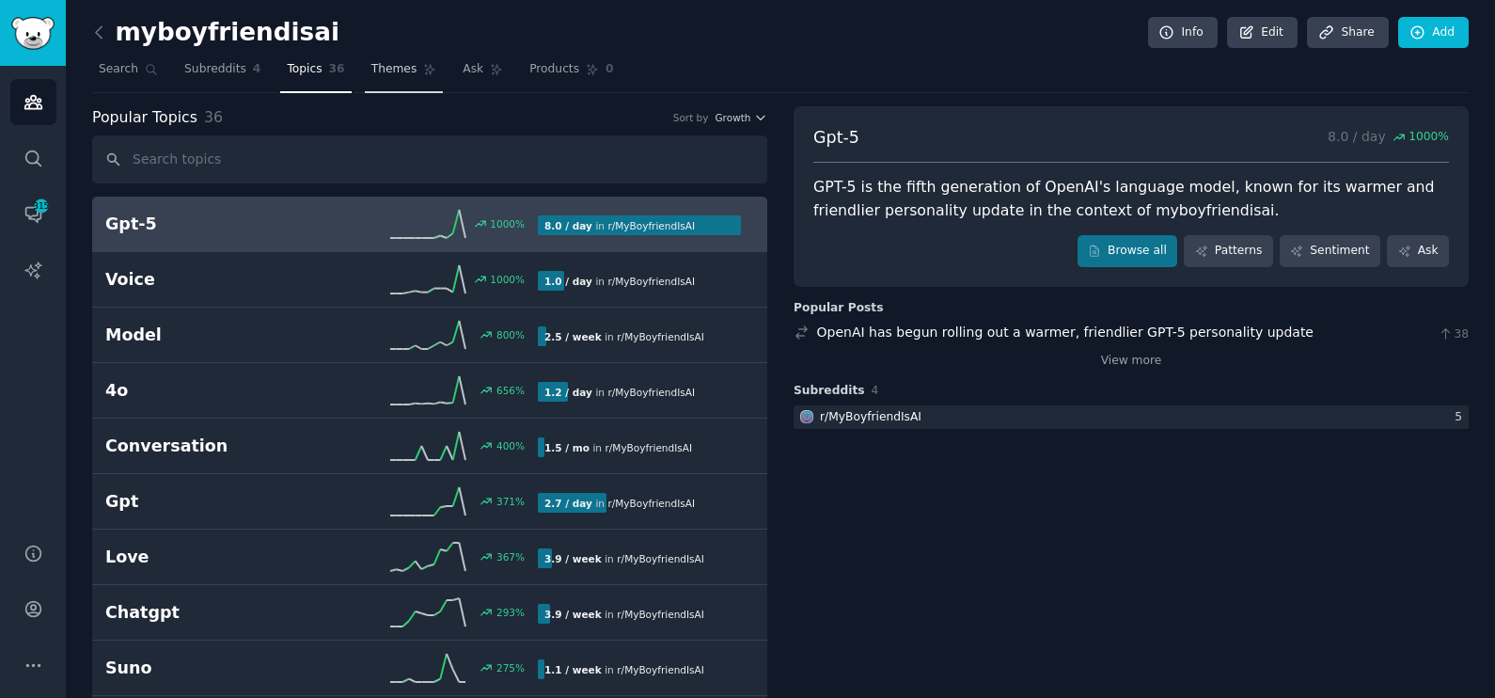
click at [396, 71] on link "Themes" at bounding box center [404, 74] width 79 height 39
